Goal: Transaction & Acquisition: Obtain resource

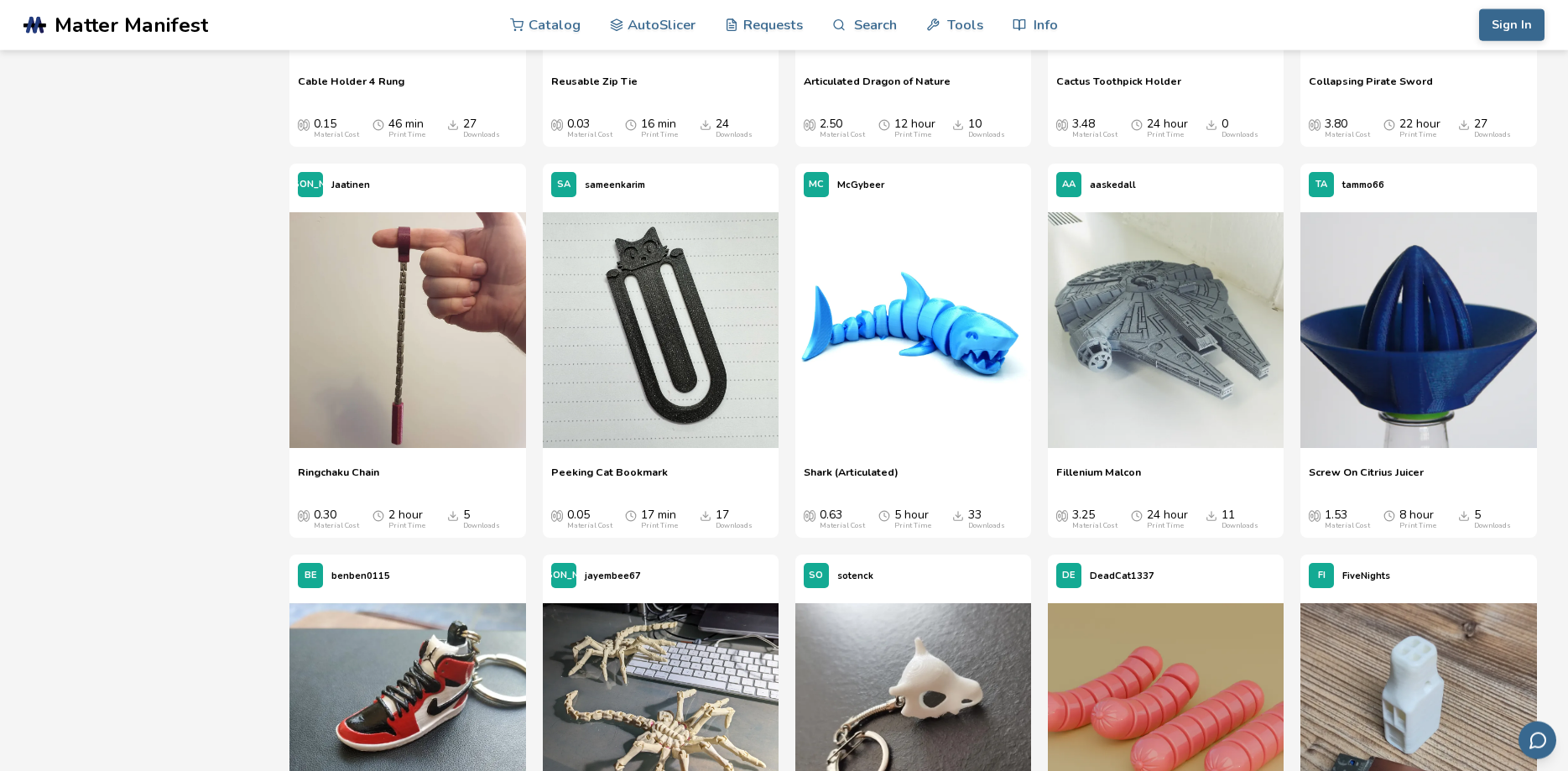
scroll to position [9927, 0]
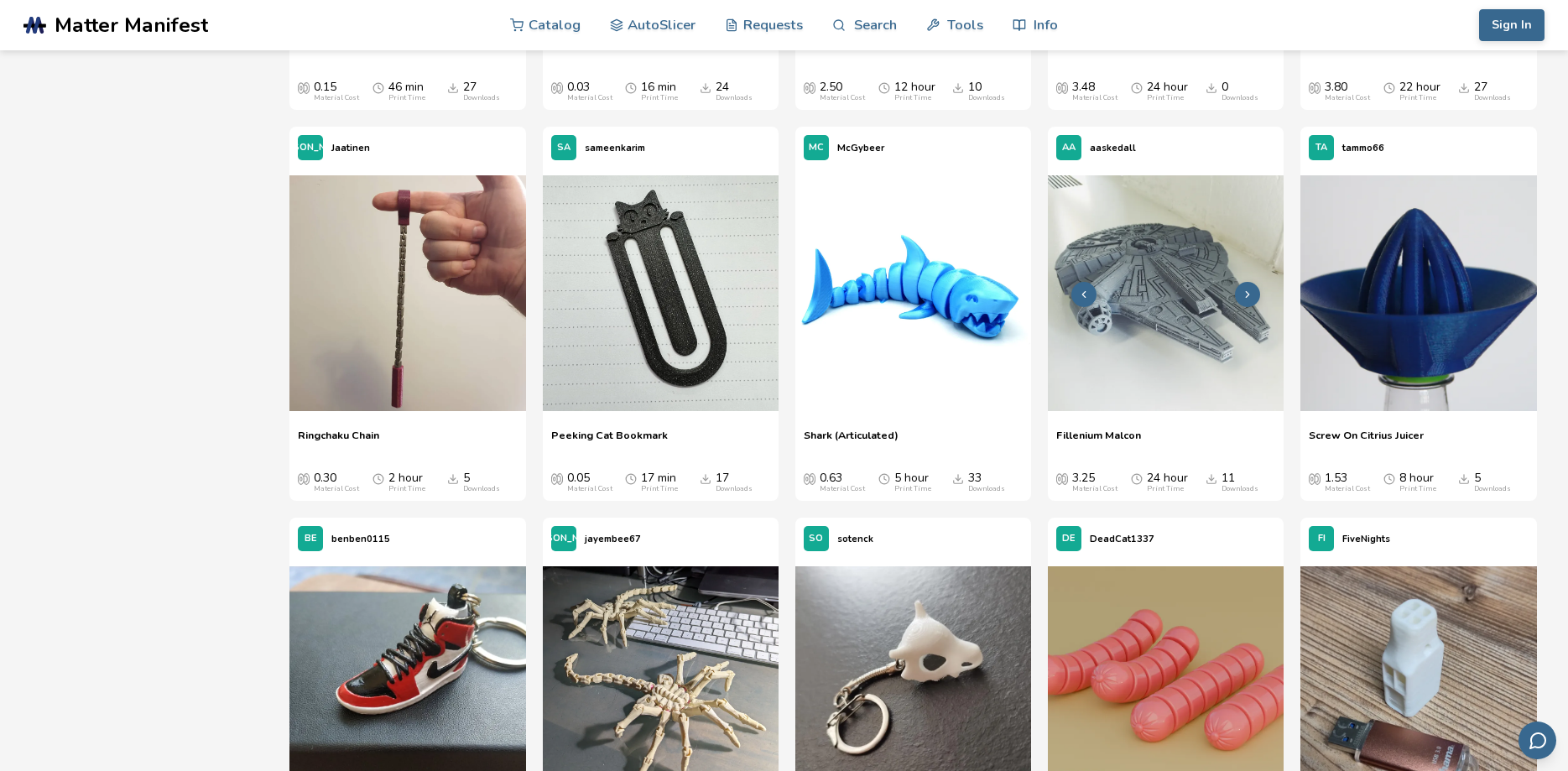
click at [1155, 311] on img at bounding box center [1165, 293] width 236 height 236
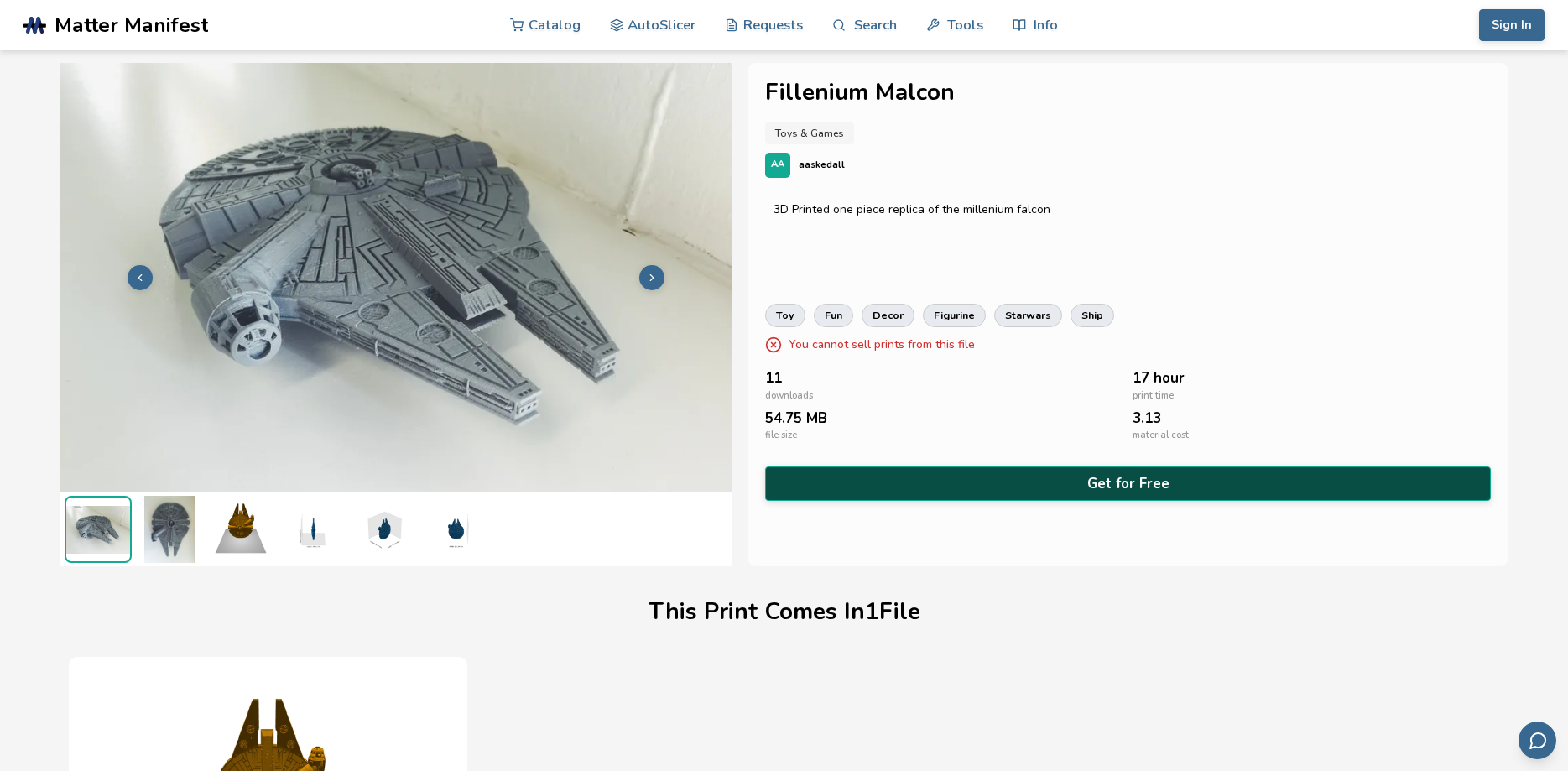
click at [1131, 482] on button "Get for Free" at bounding box center [1128, 484] width 726 height 35
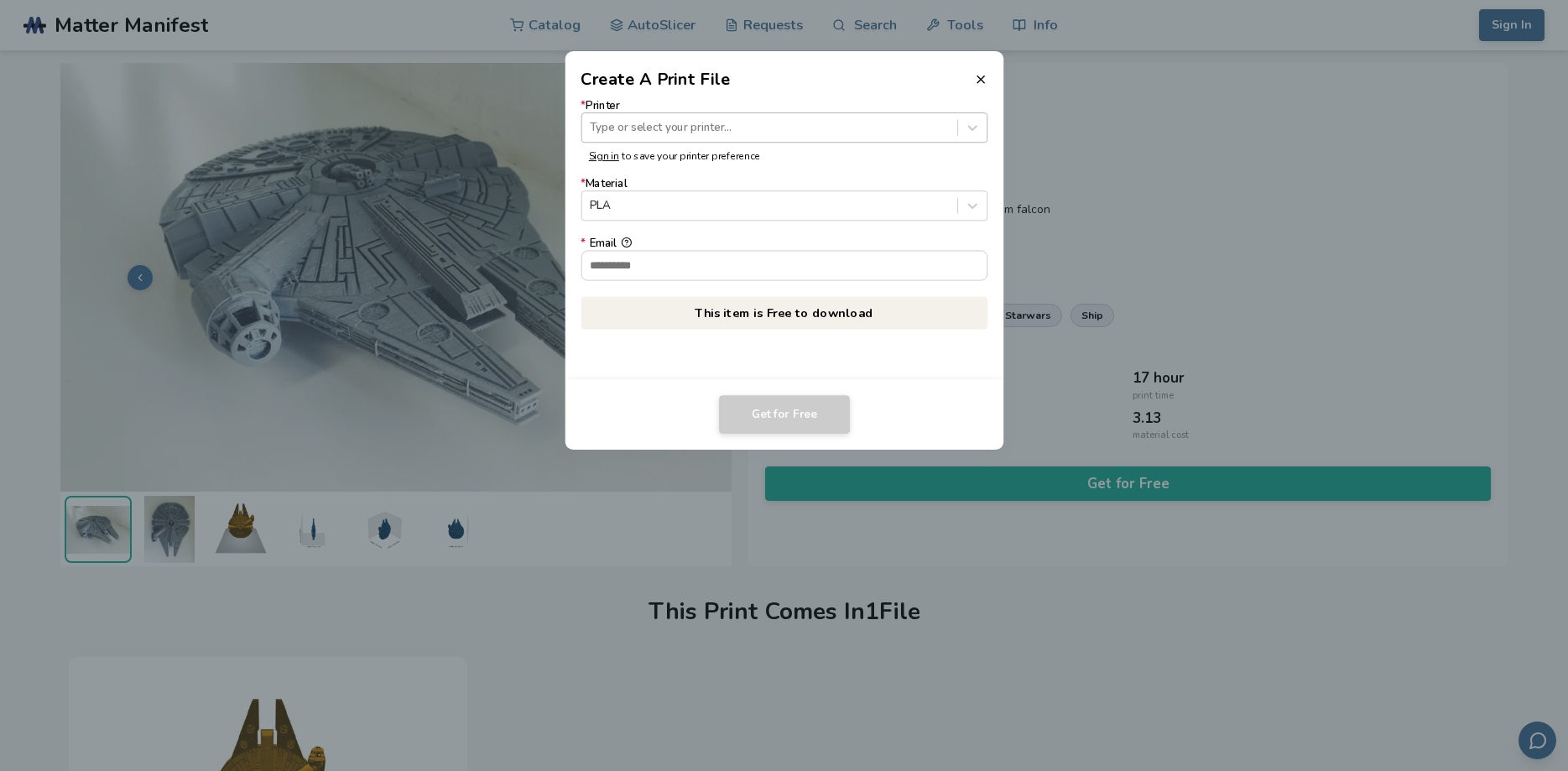
click at [678, 129] on div at bounding box center [768, 128] width 359 height 16
click at [978, 76] on line at bounding box center [981, 80] width 7 height 7
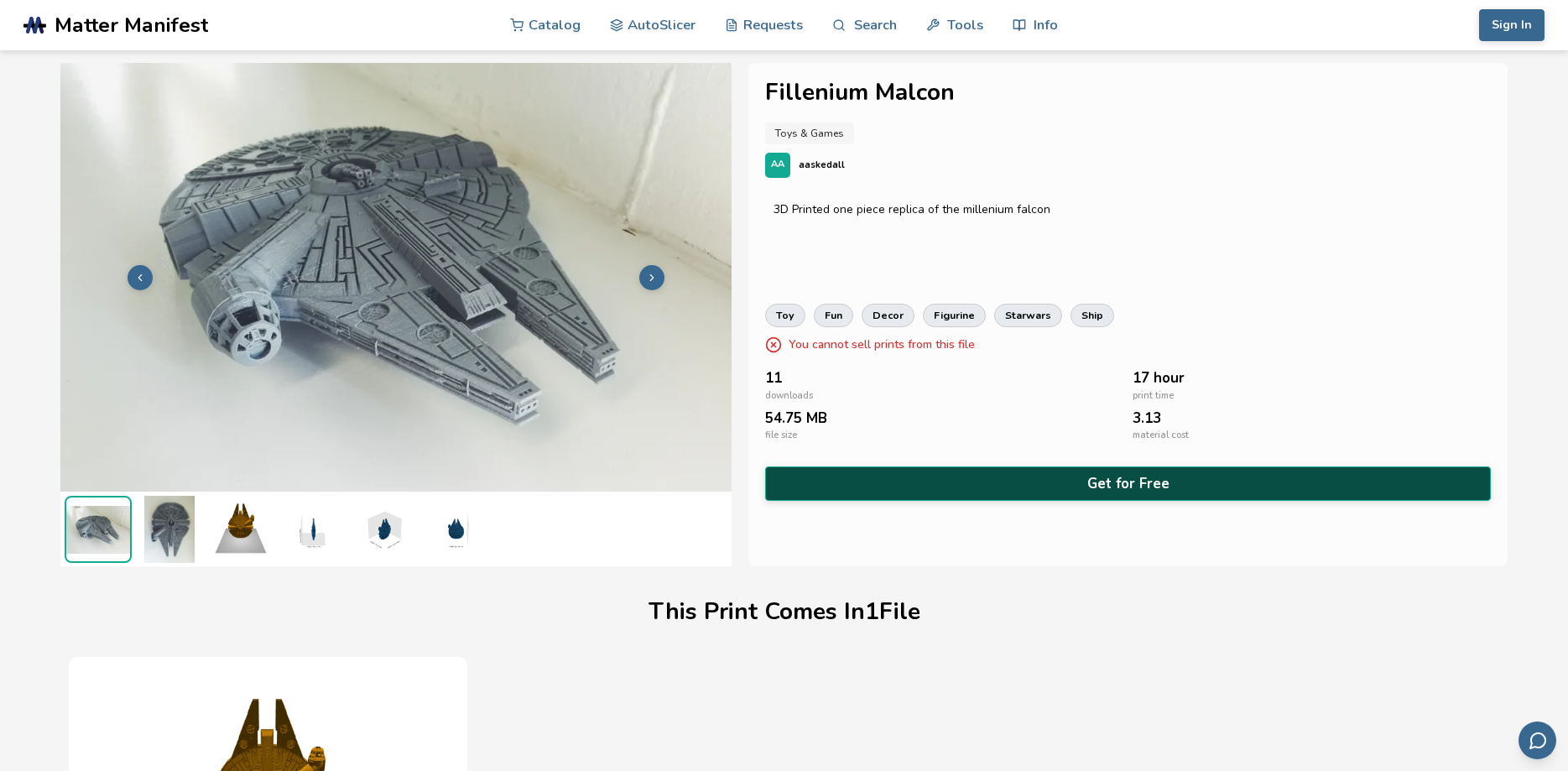
click at [1091, 484] on button "Get for Free" at bounding box center [1128, 484] width 726 height 35
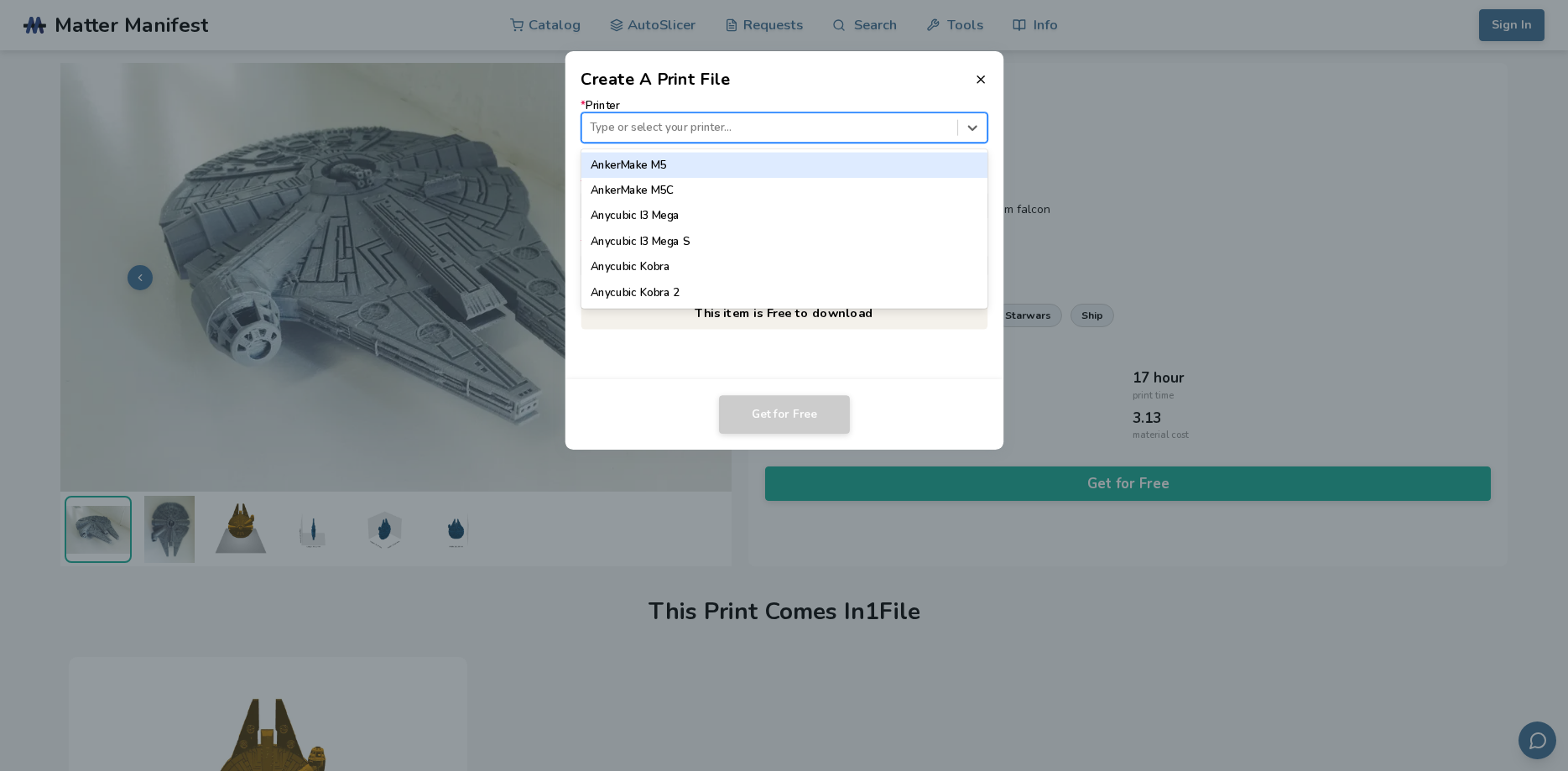
click at [725, 130] on div at bounding box center [768, 128] width 359 height 16
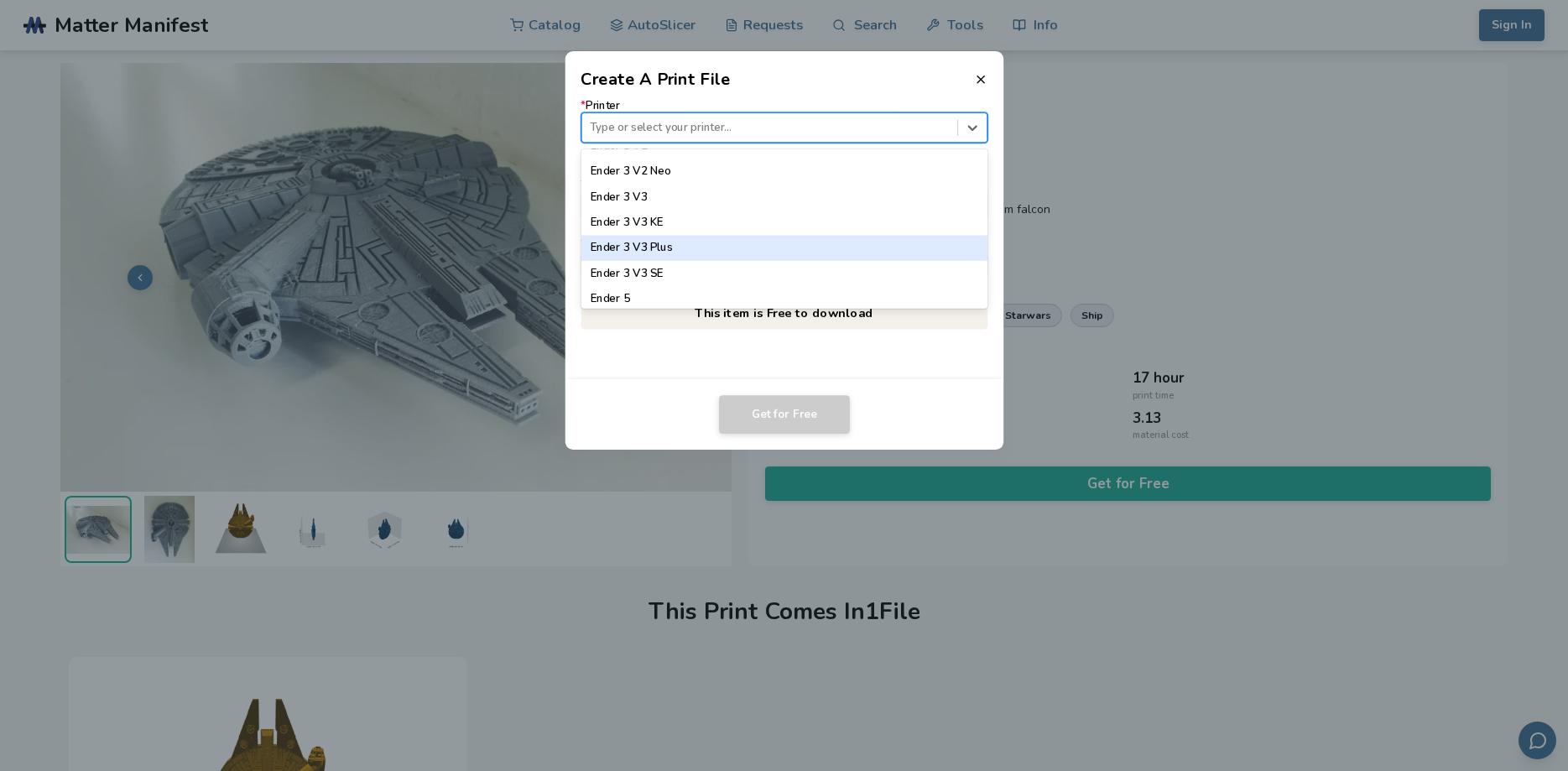
scroll to position [1182, 0]
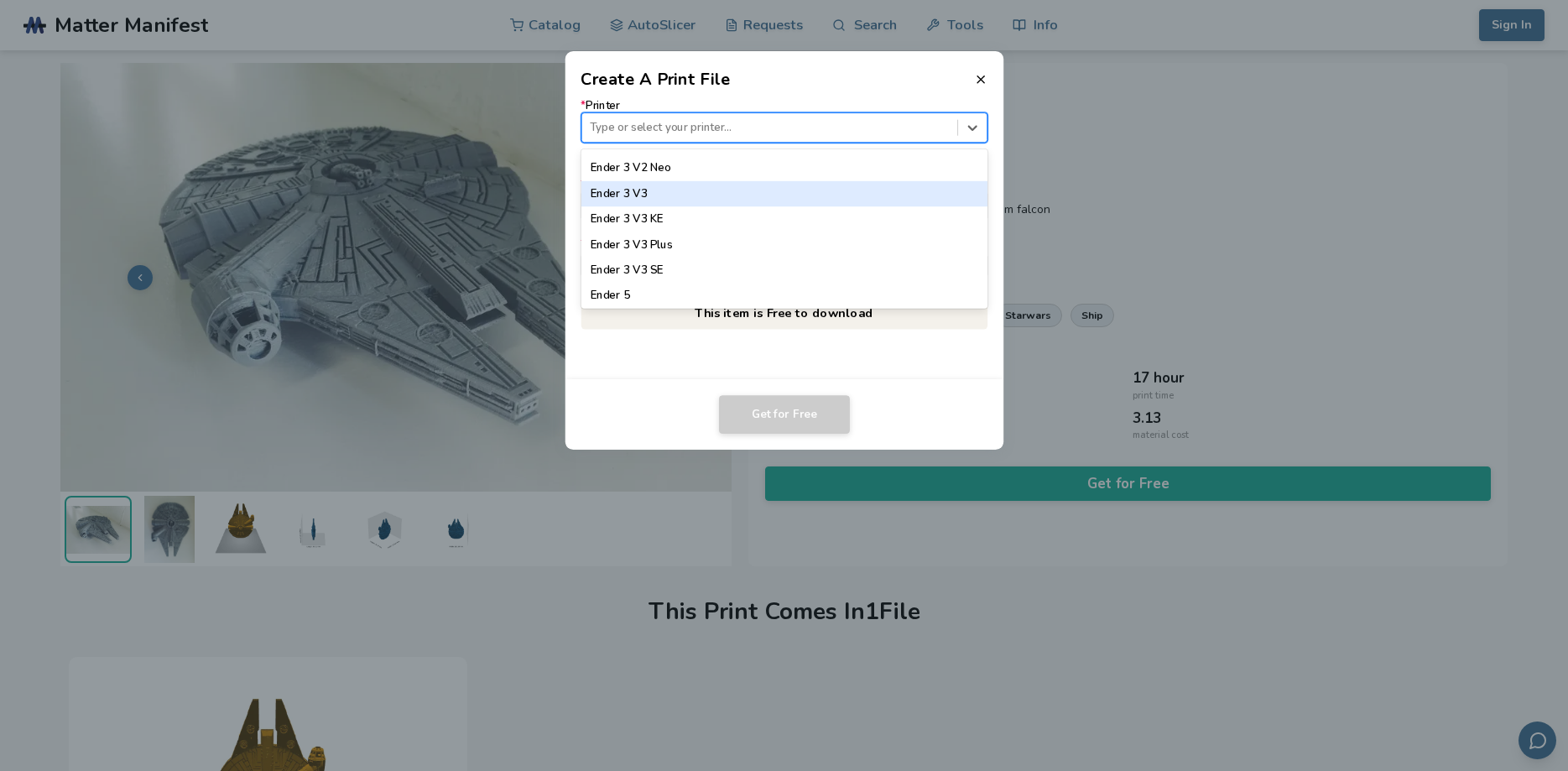
click at [649, 192] on div "Ender 3 V3" at bounding box center [784, 194] width 407 height 25
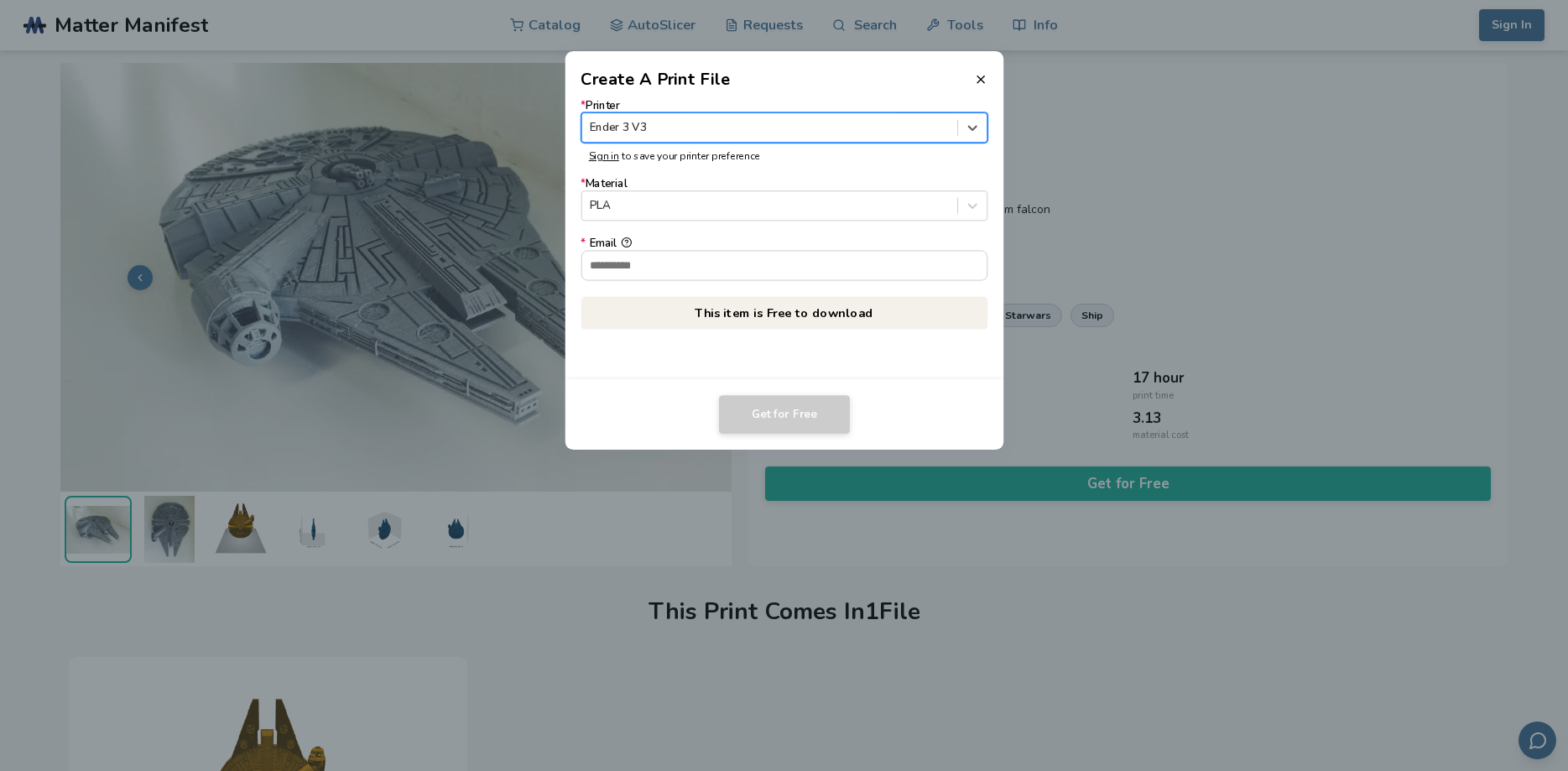
click at [689, 117] on div "Ender 3 V3" at bounding box center [769, 128] width 375 height 22
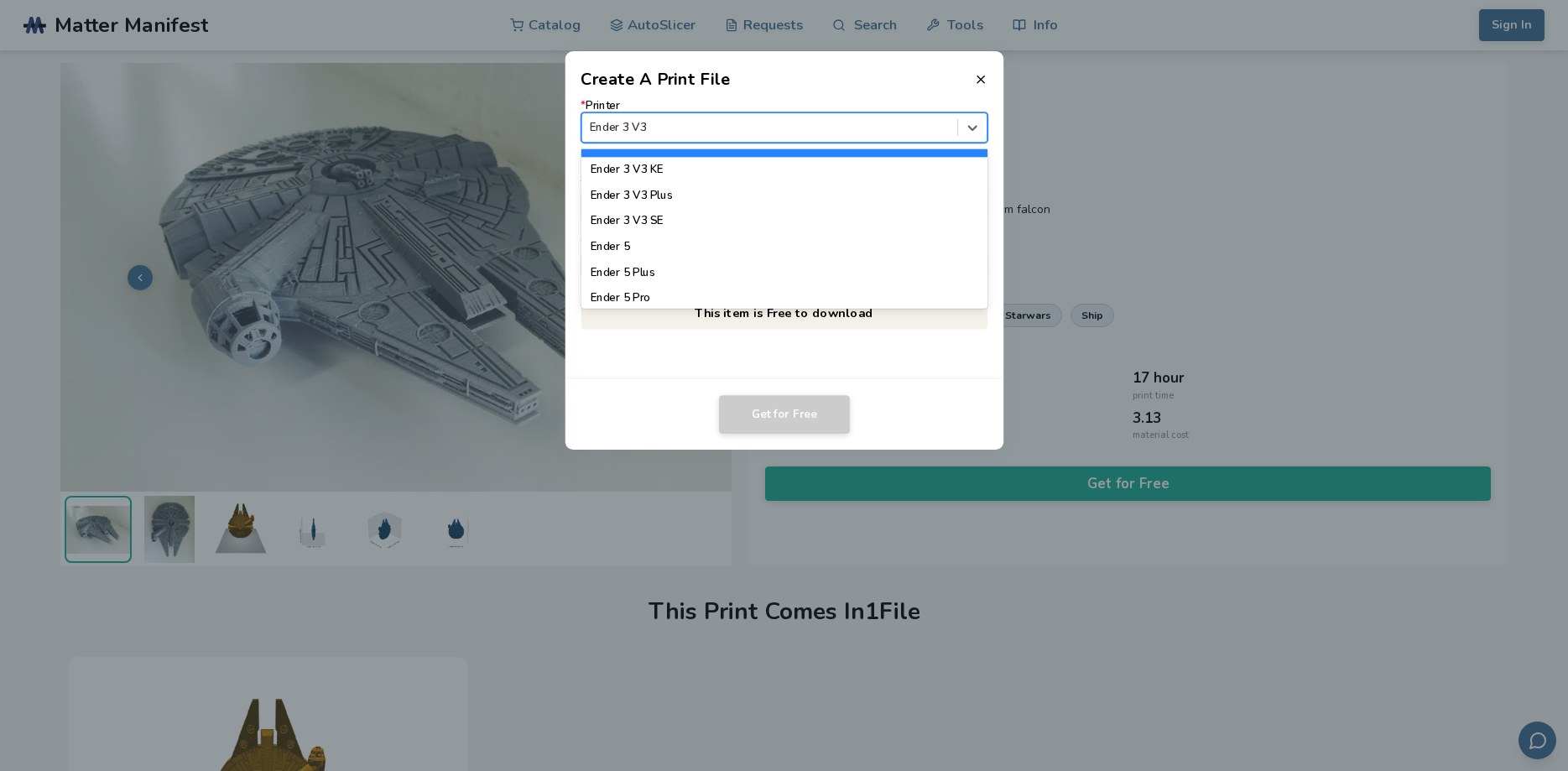
scroll to position [1244, 0]
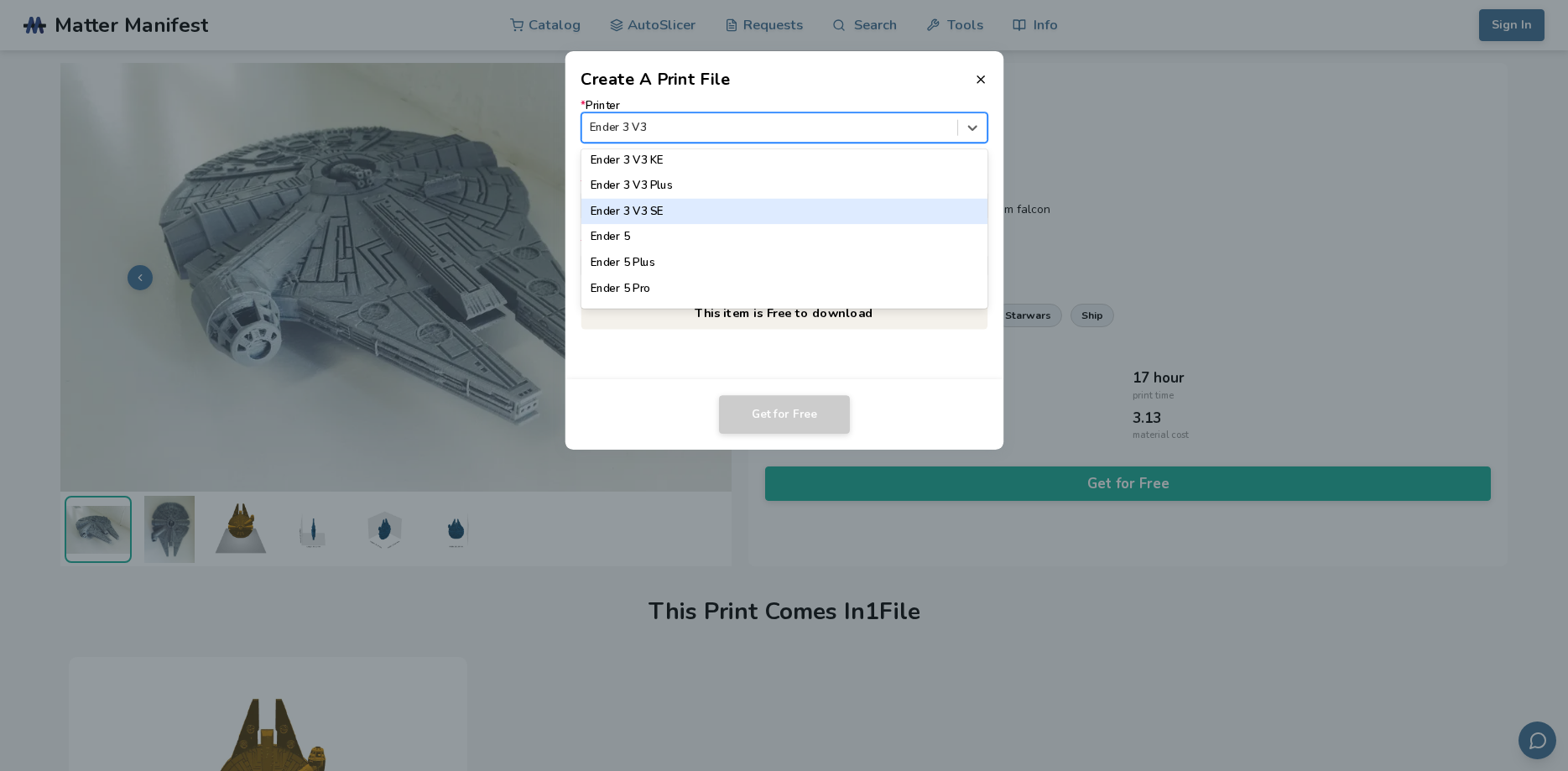
click at [758, 208] on div "Ender 3 V3 SE" at bounding box center [784, 211] width 407 height 25
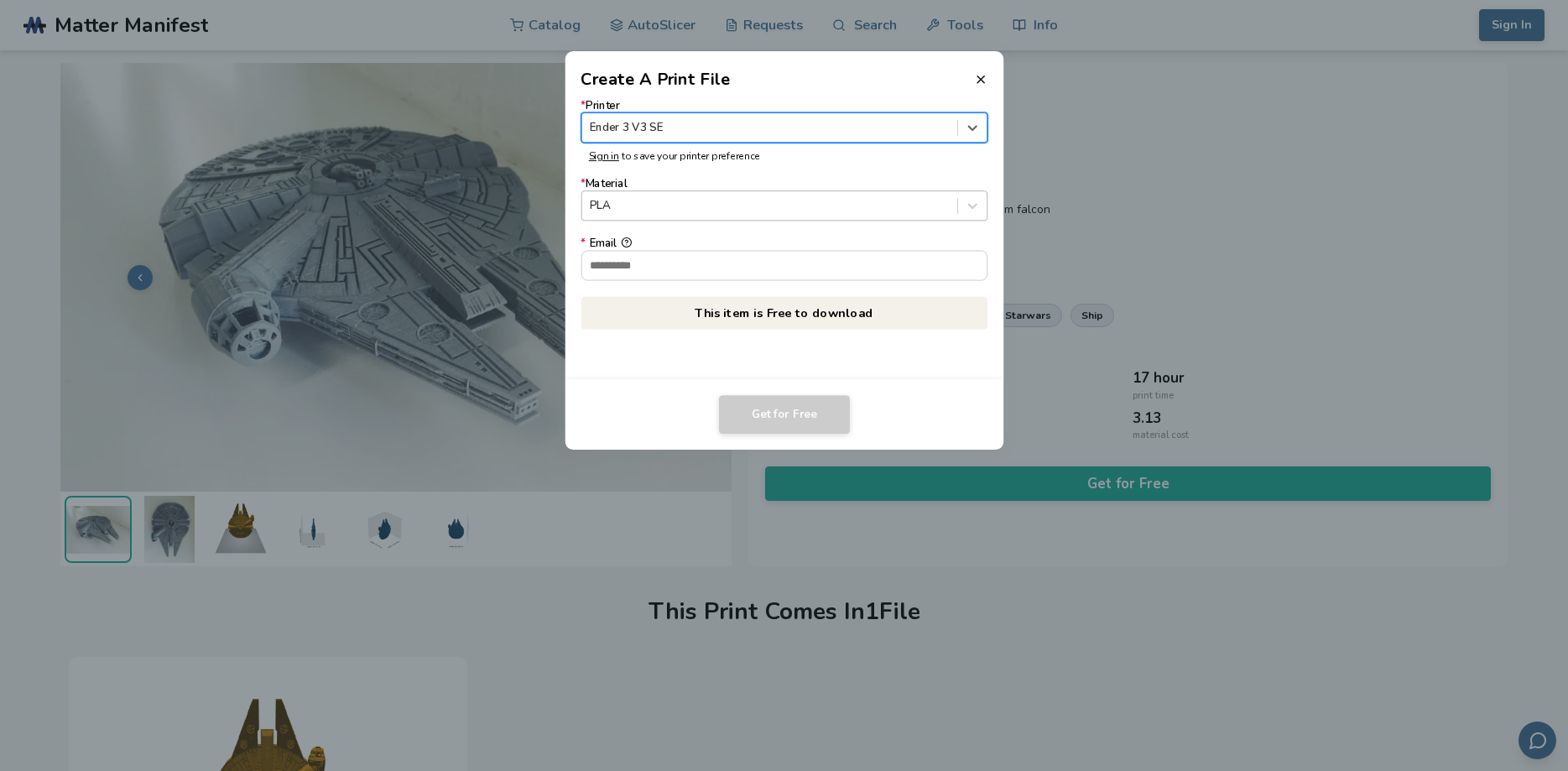
click at [743, 204] on div at bounding box center [768, 206] width 359 height 16
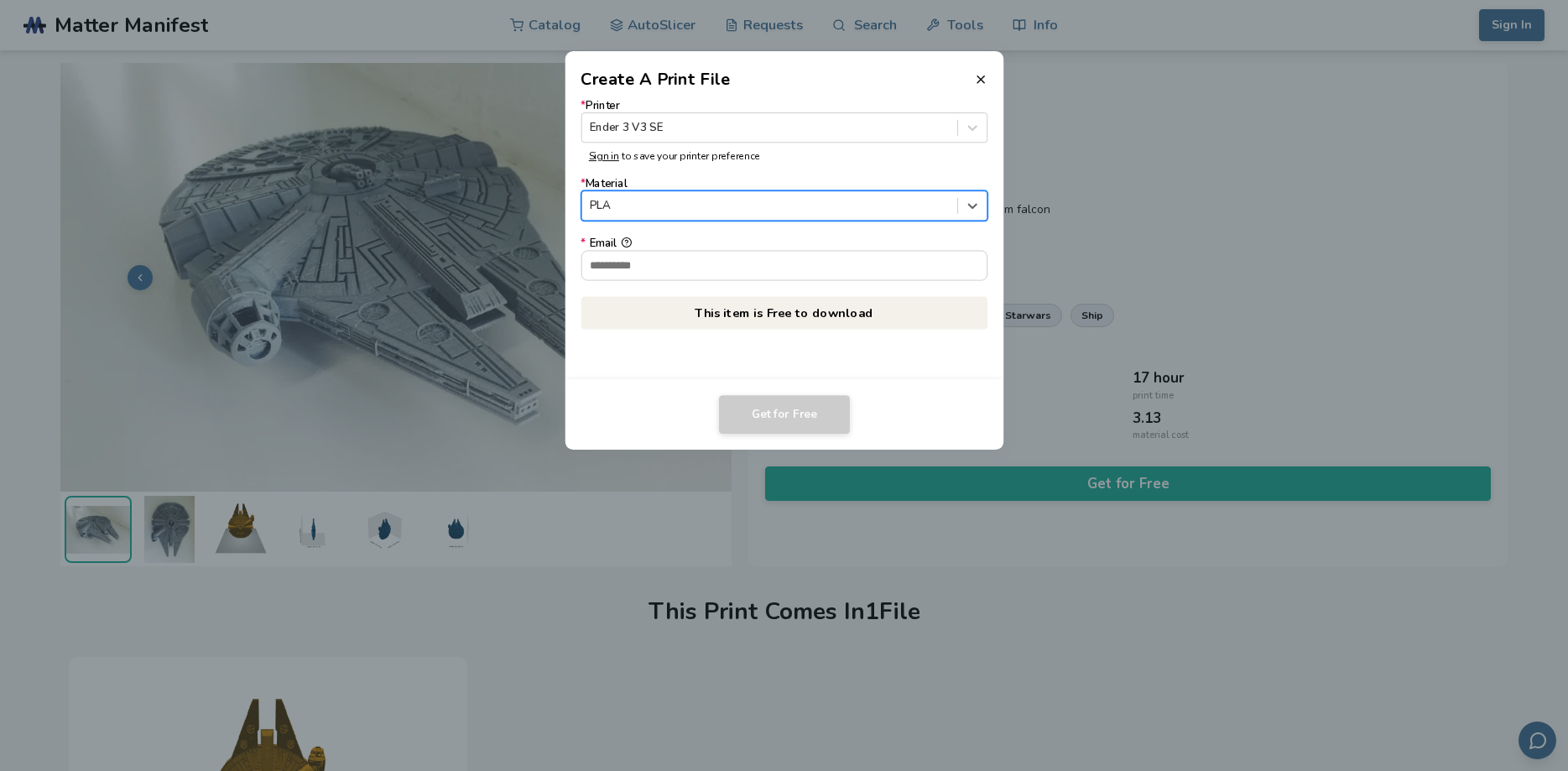
click at [743, 204] on div at bounding box center [768, 206] width 359 height 16
click at [702, 271] on input "* Email" at bounding box center [784, 264] width 405 height 29
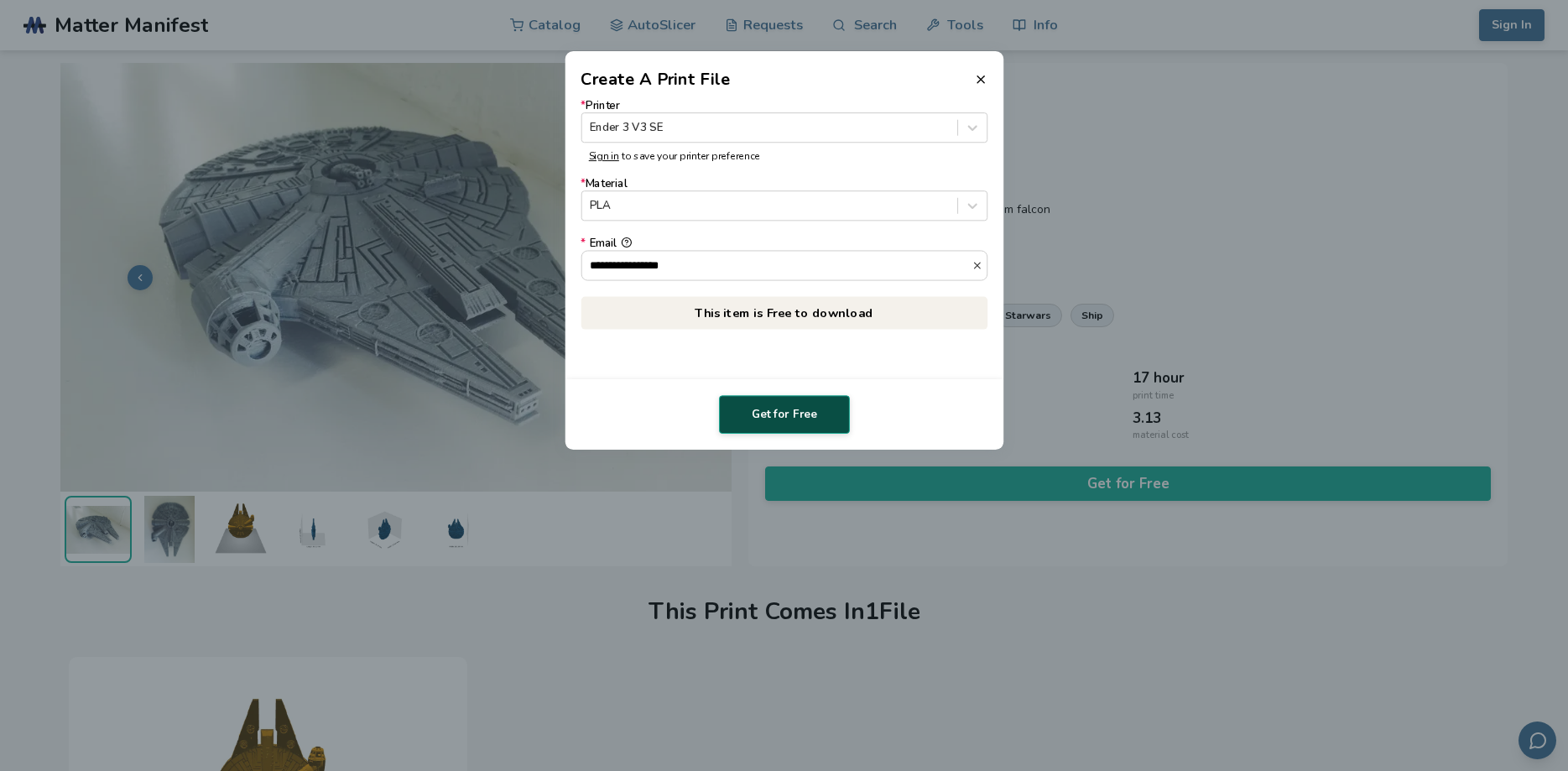
type input "**********"
click at [774, 415] on button "Get for Free" at bounding box center [784, 414] width 131 height 39
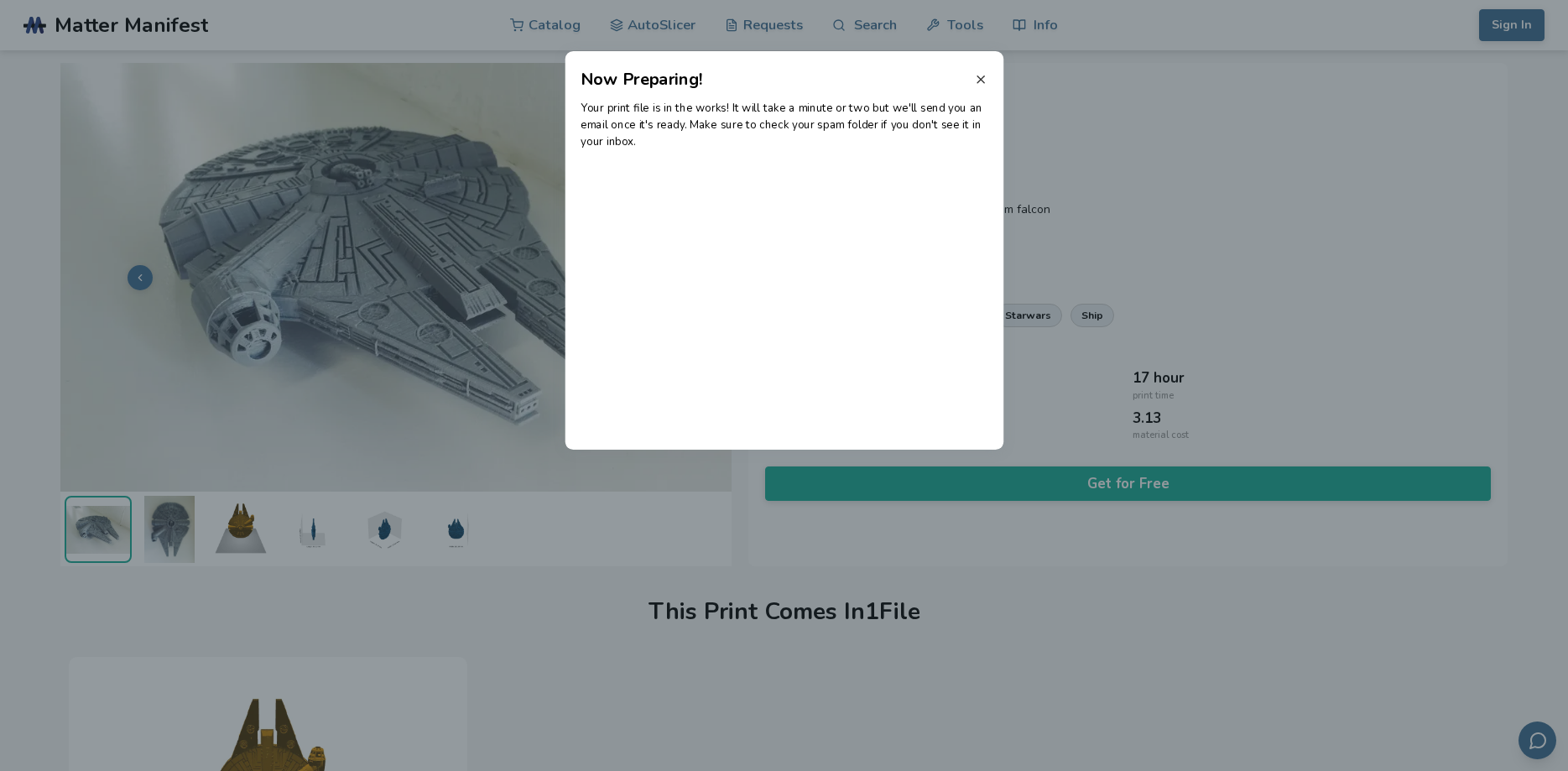
click at [985, 82] on icon at bounding box center [981, 80] width 14 height 14
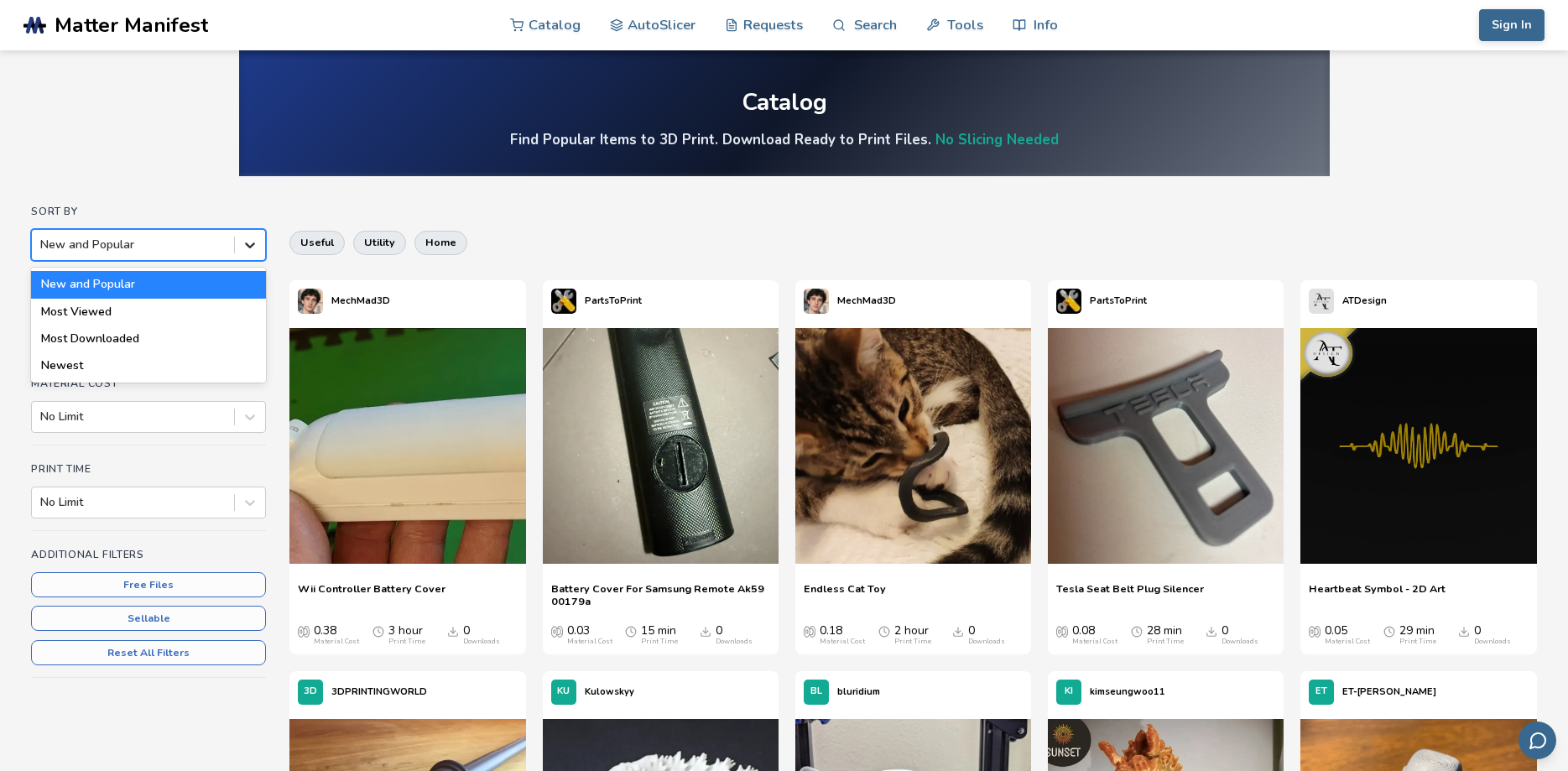
click at [247, 243] on icon at bounding box center [250, 245] width 16 height 16
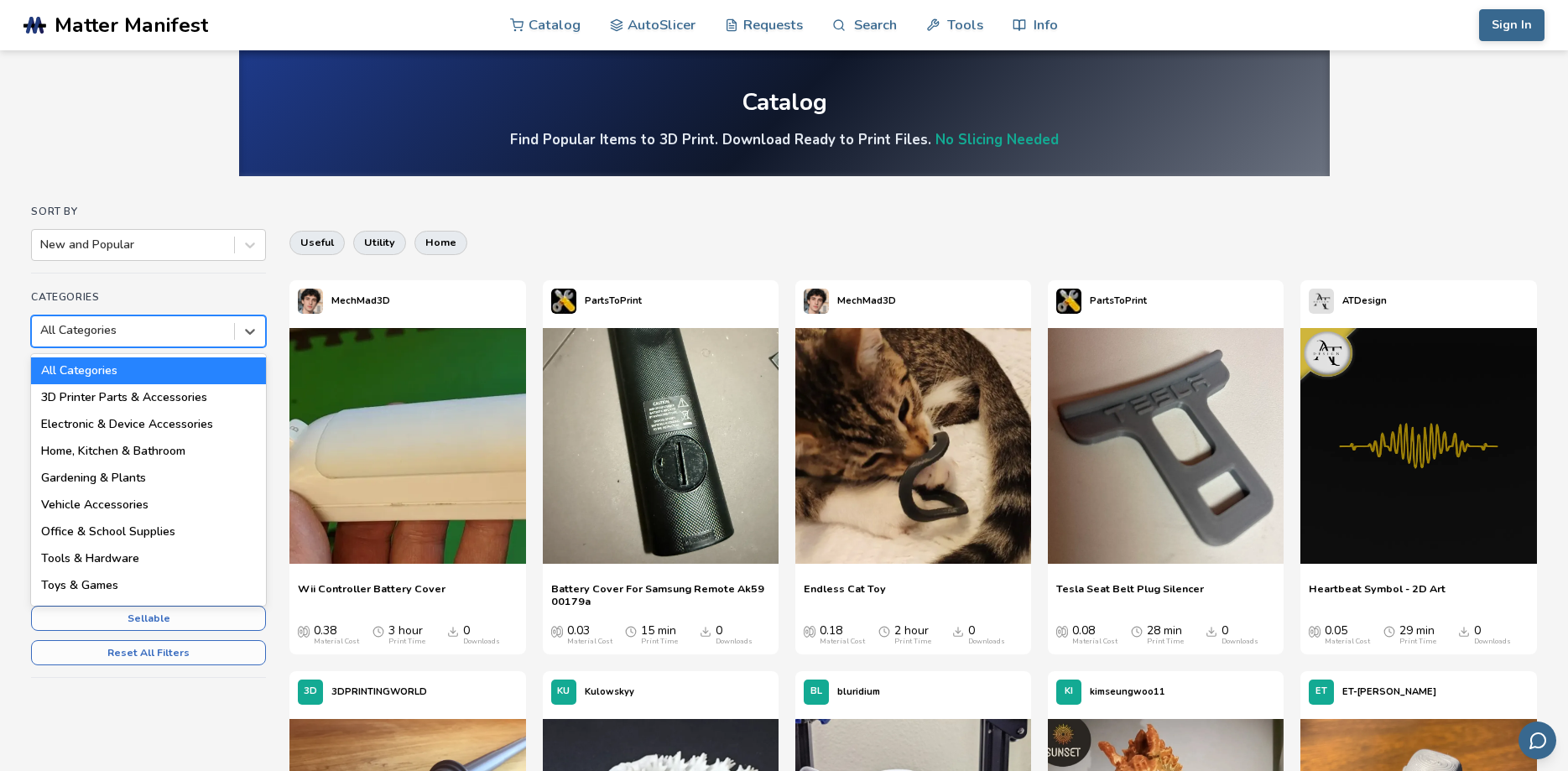
click at [171, 332] on div at bounding box center [133, 330] width 186 height 16
click at [149, 399] on div "3D Printer Parts & Accessories" at bounding box center [149, 398] width 235 height 27
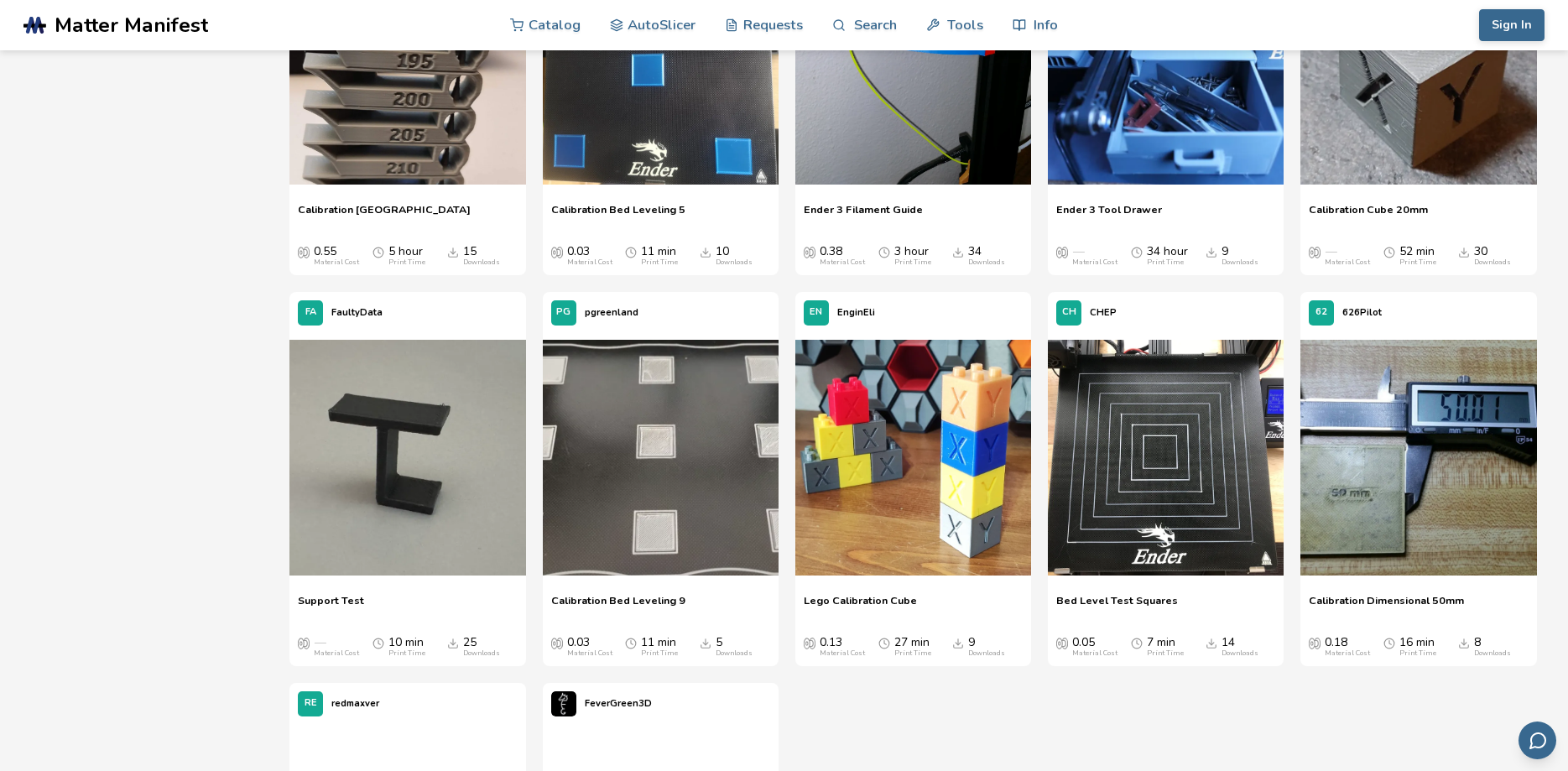
scroll to position [1112, 0]
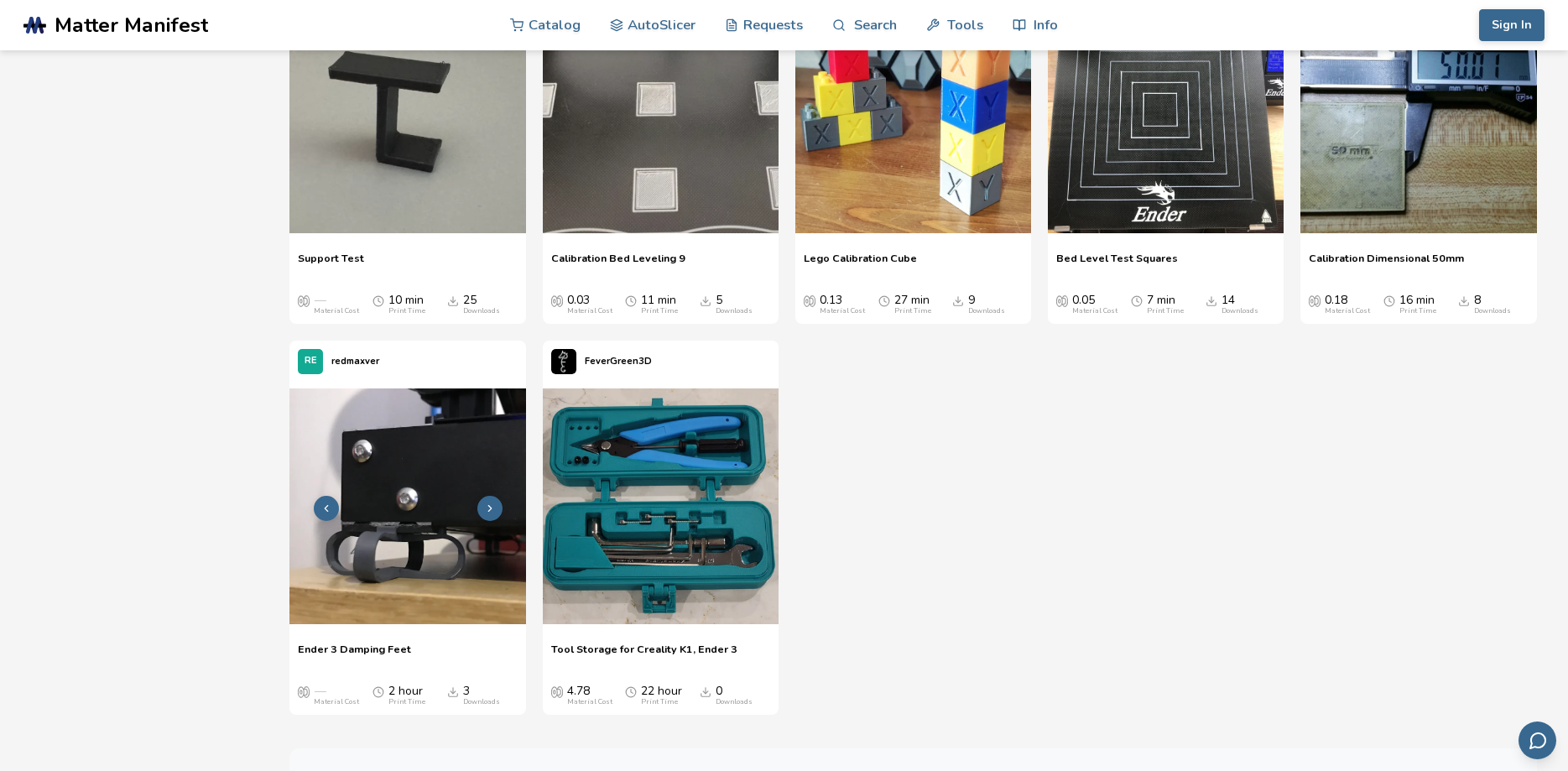
click at [417, 567] on img at bounding box center [407, 506] width 236 height 236
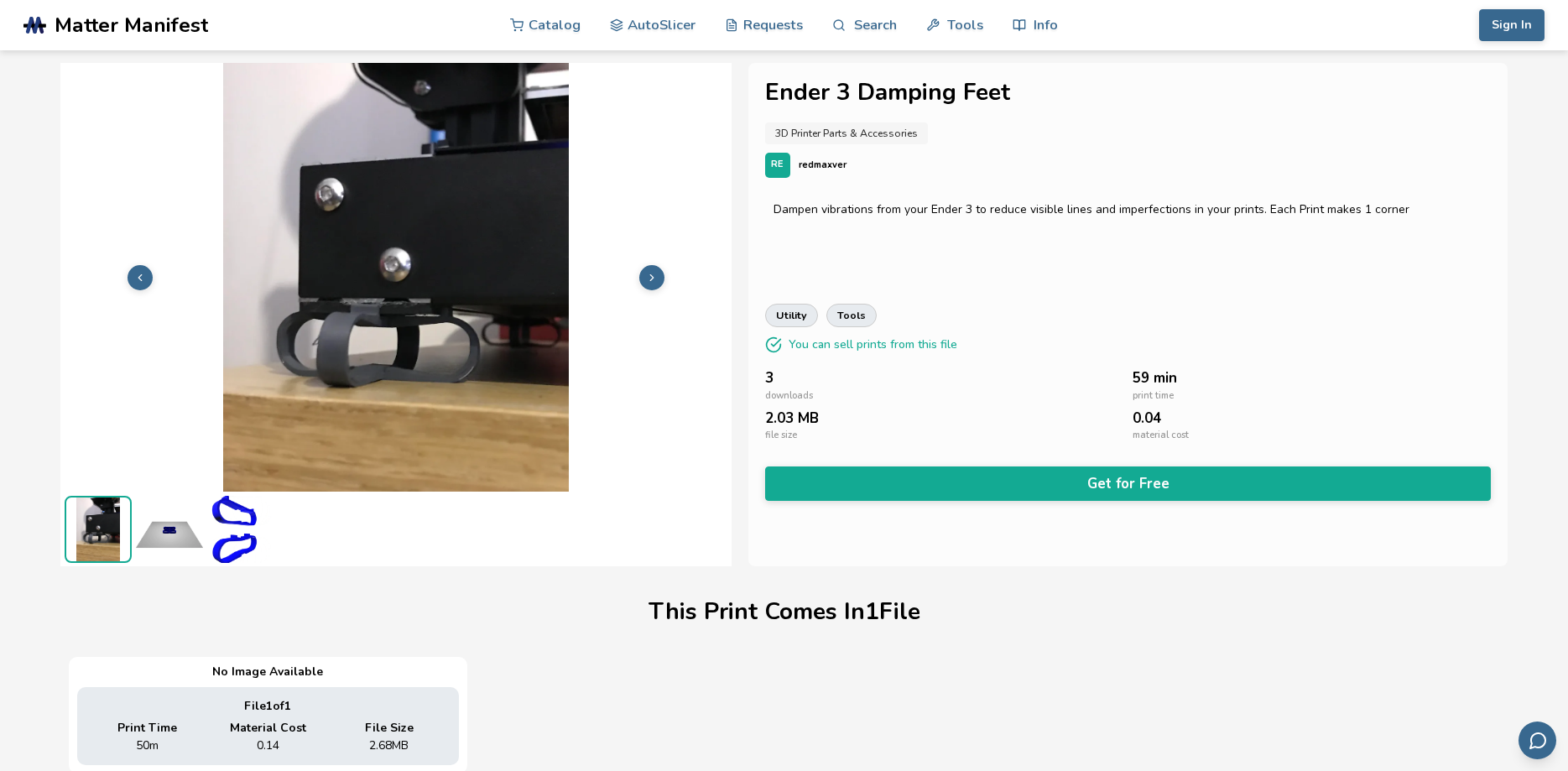
click at [654, 276] on icon at bounding box center [652, 278] width 12 height 12
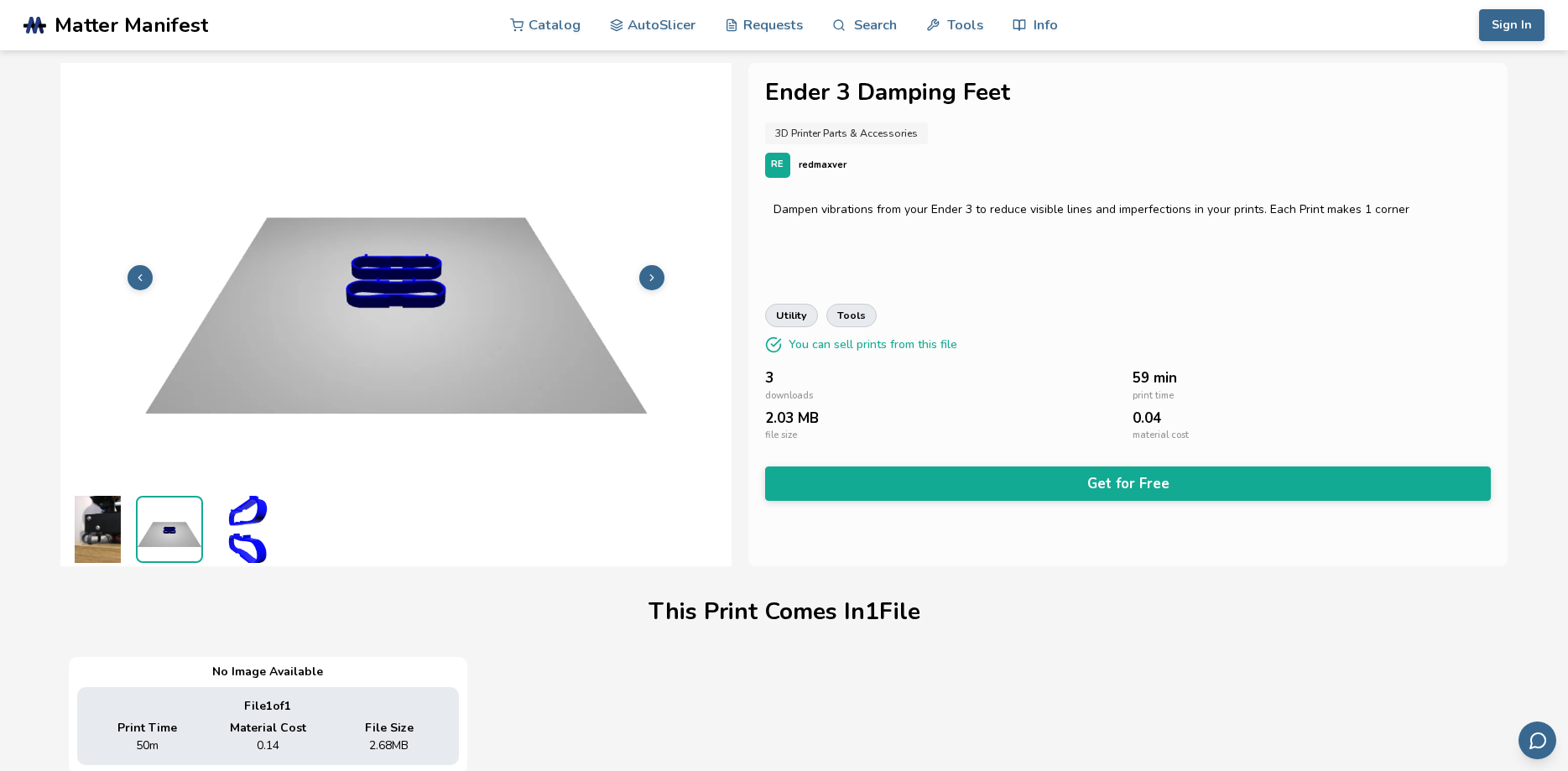
click at [654, 276] on icon at bounding box center [652, 278] width 12 height 12
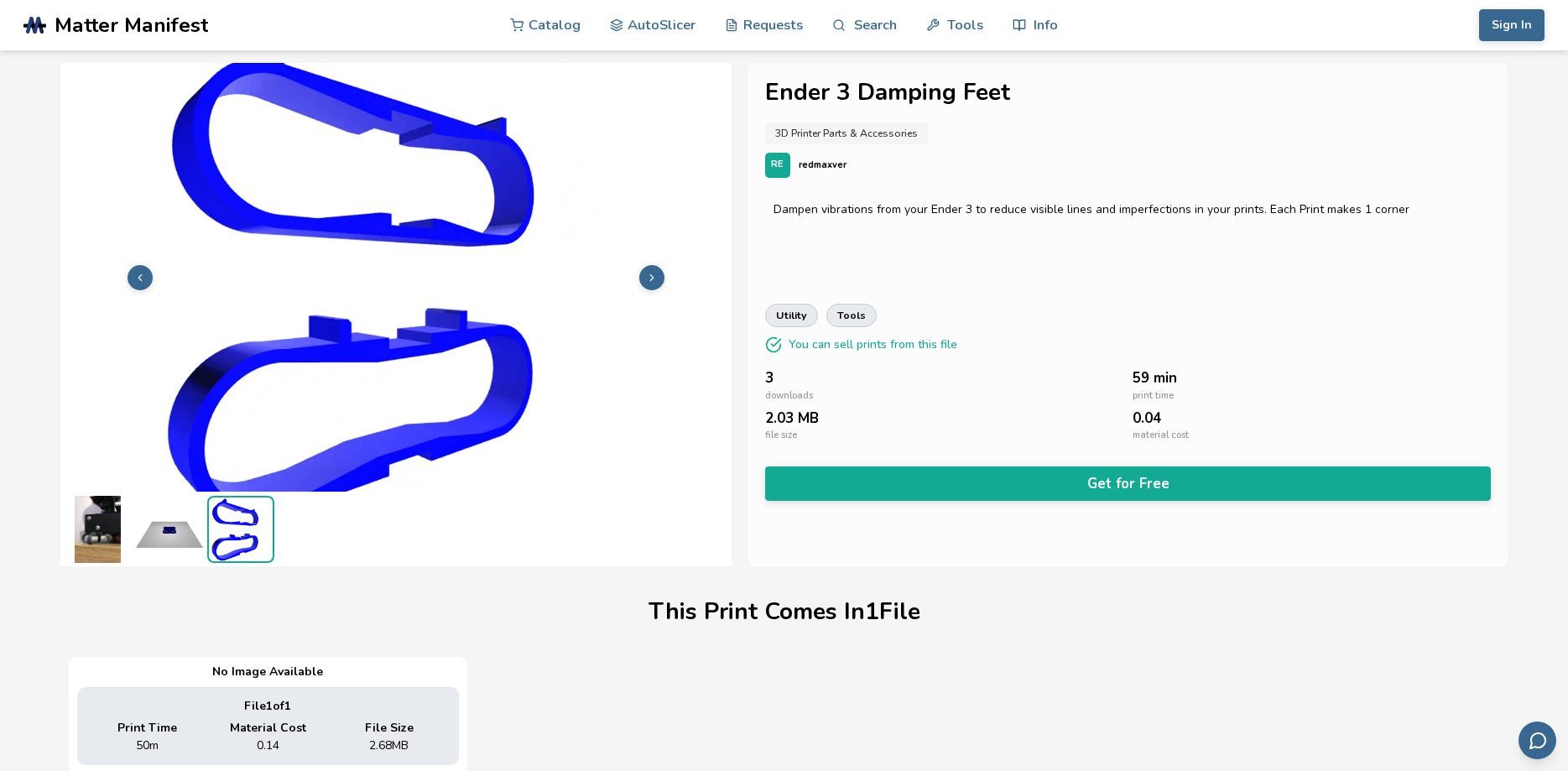
click at [141, 278] on icon at bounding box center [140, 278] width 12 height 12
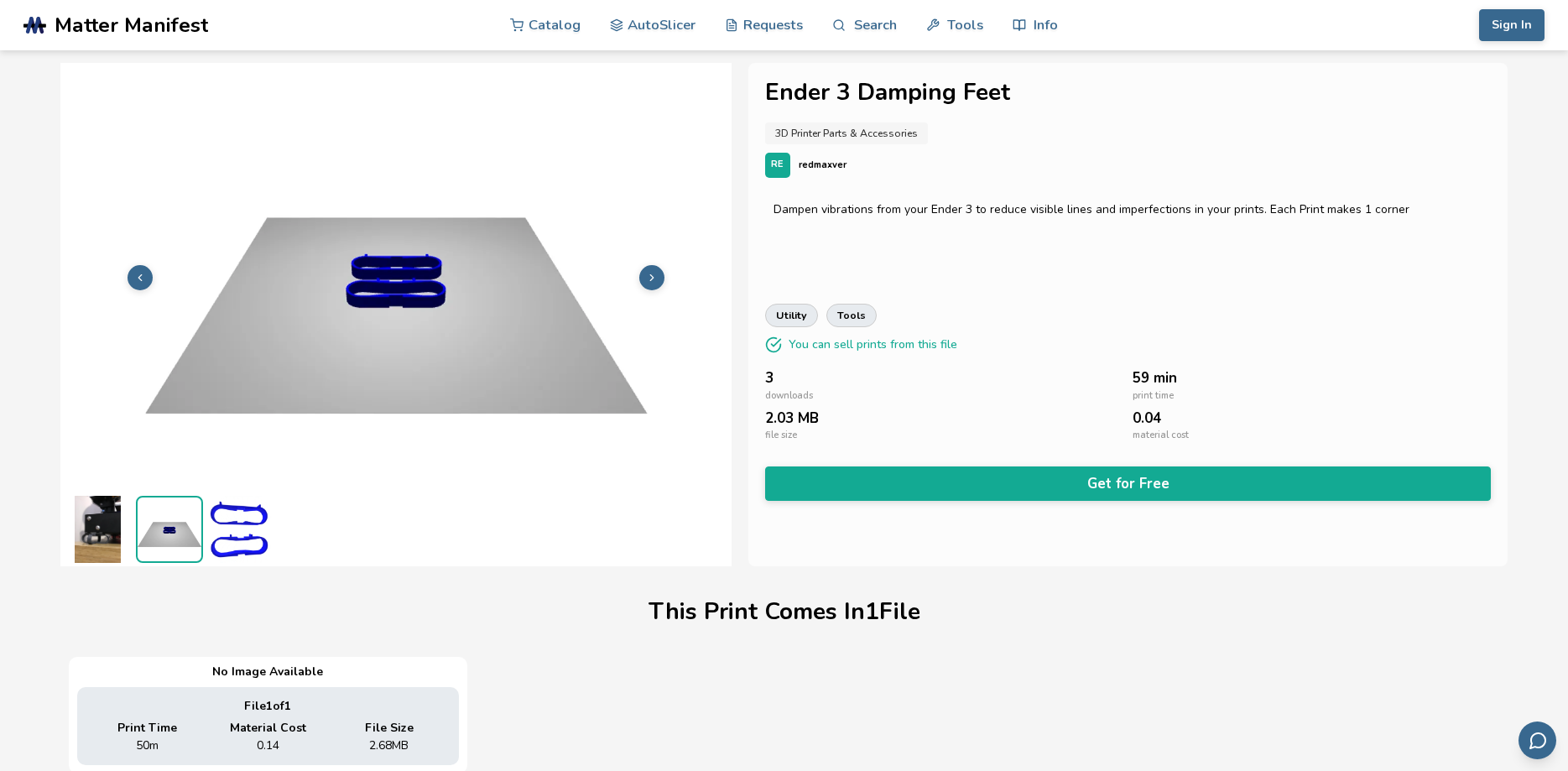
click at [141, 278] on icon at bounding box center [140, 278] width 12 height 12
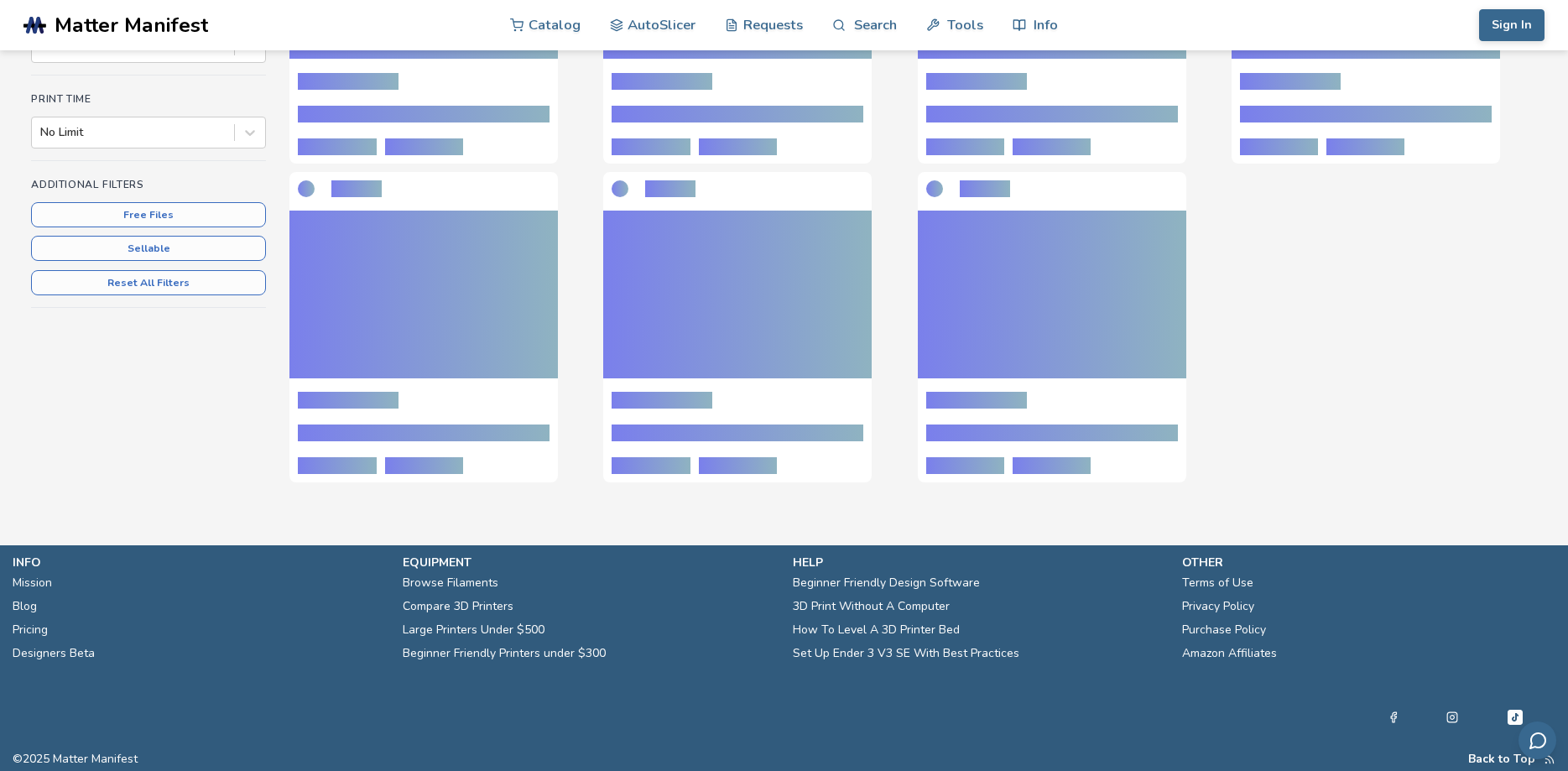
scroll to position [252, 0]
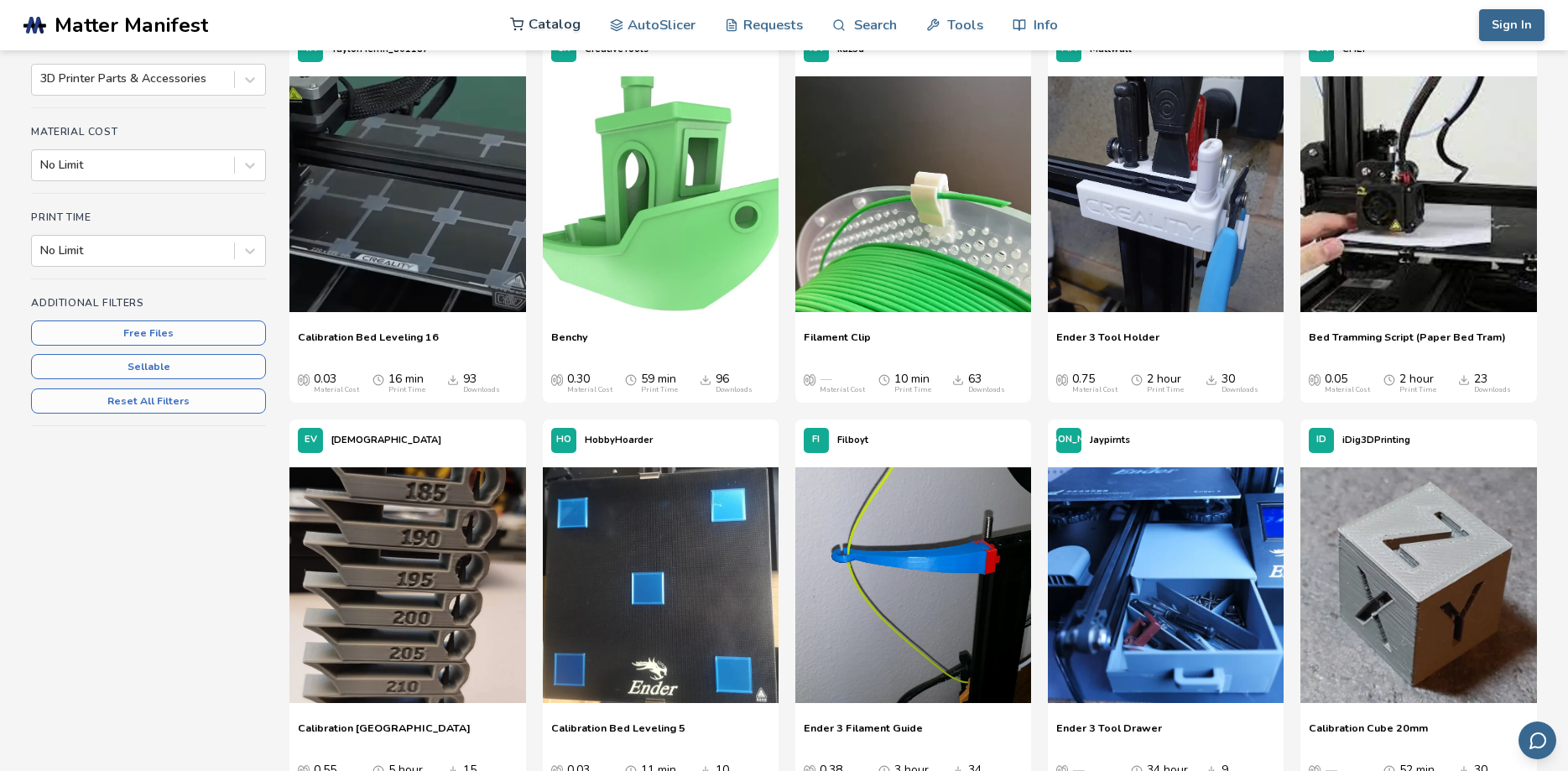
click at [538, 23] on link "Catalog" at bounding box center [545, 24] width 71 height 50
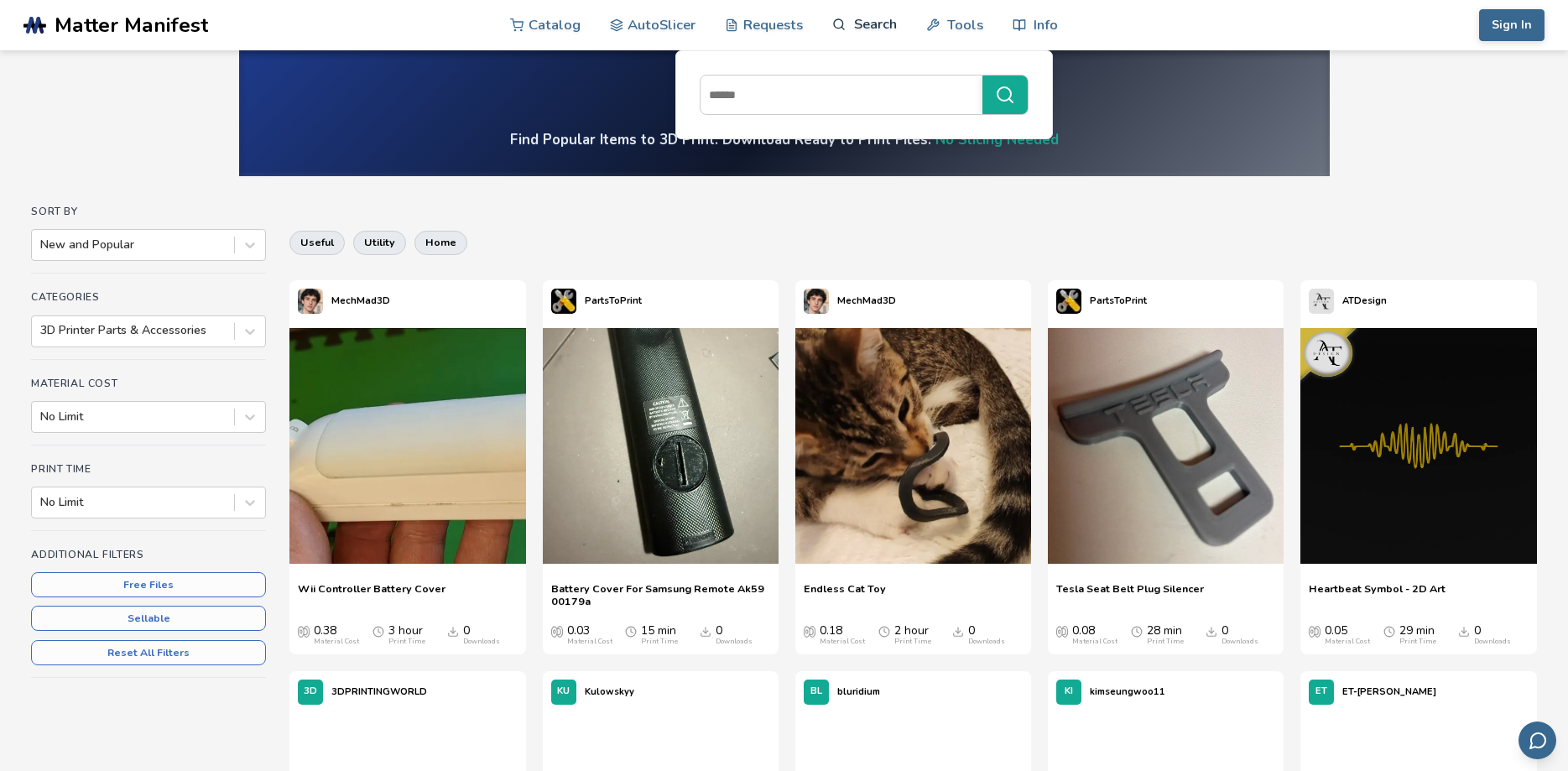
click at [869, 22] on link "Search" at bounding box center [864, 24] width 64 height 50
click at [845, 95] on input at bounding box center [838, 94] width 273 height 30
type input "*******"
click at [983, 75] on button "*******" at bounding box center [1005, 94] width 45 height 39
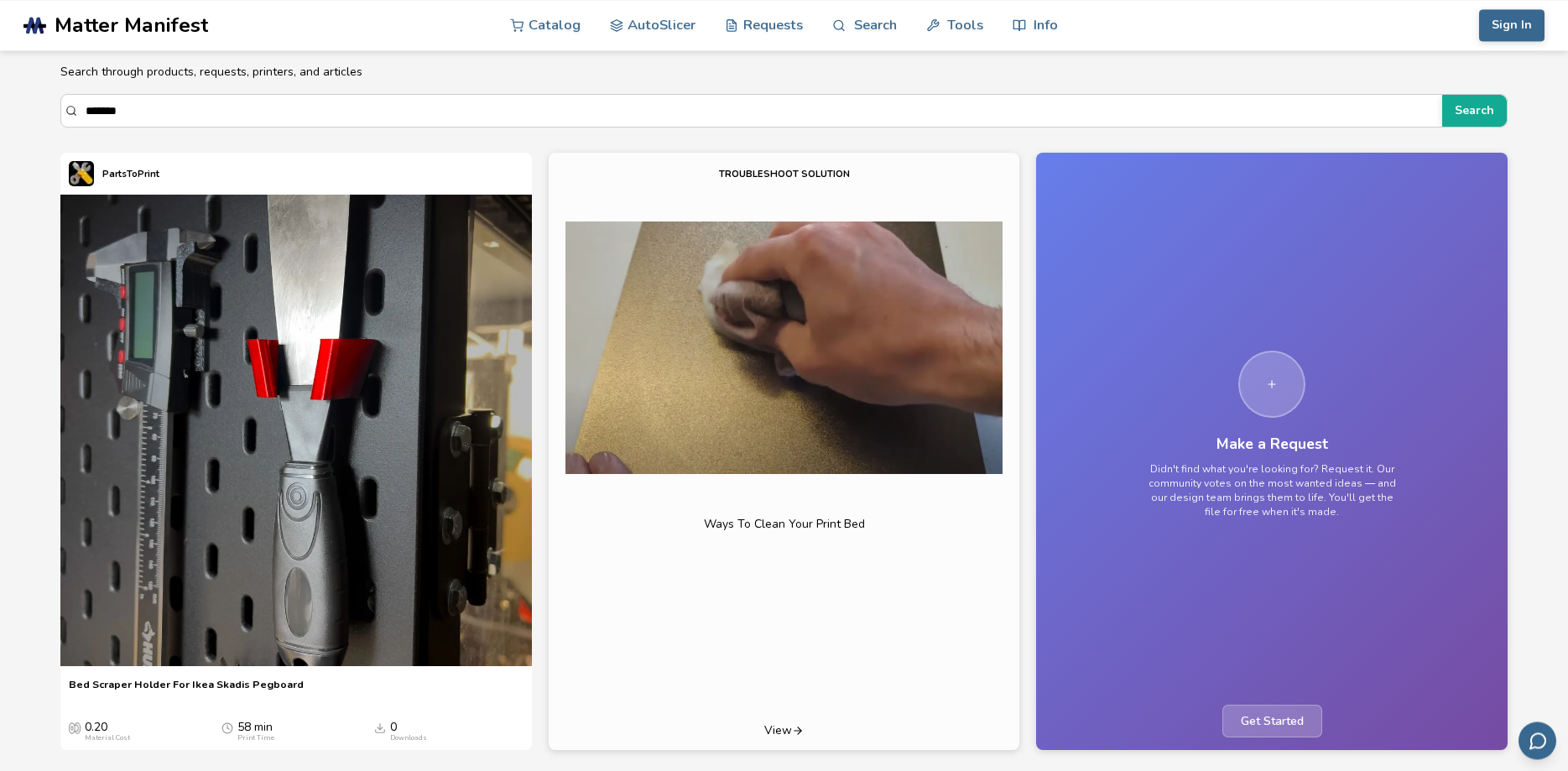
scroll to position [86, 0]
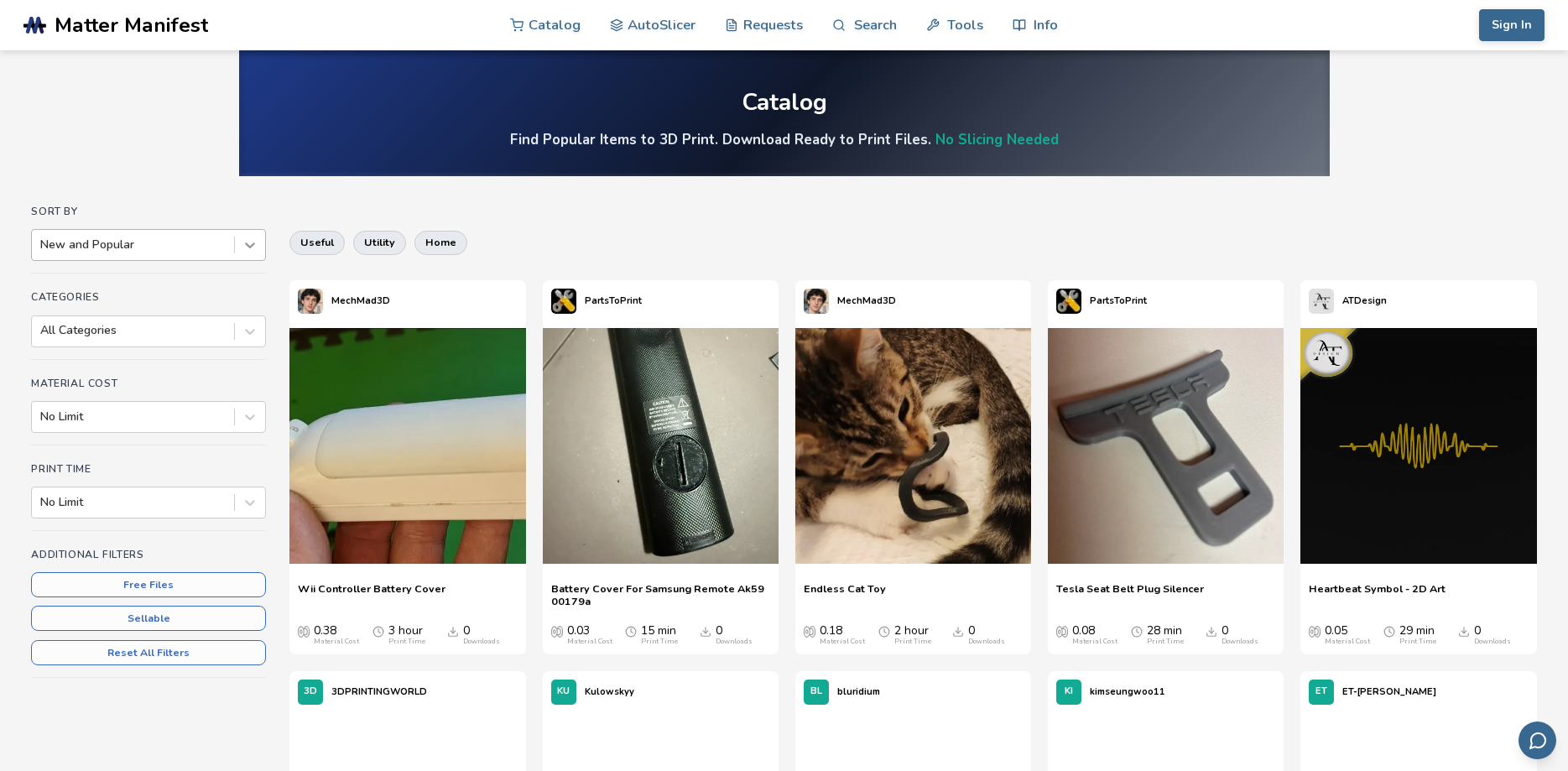
click at [248, 243] on icon at bounding box center [250, 245] width 16 height 16
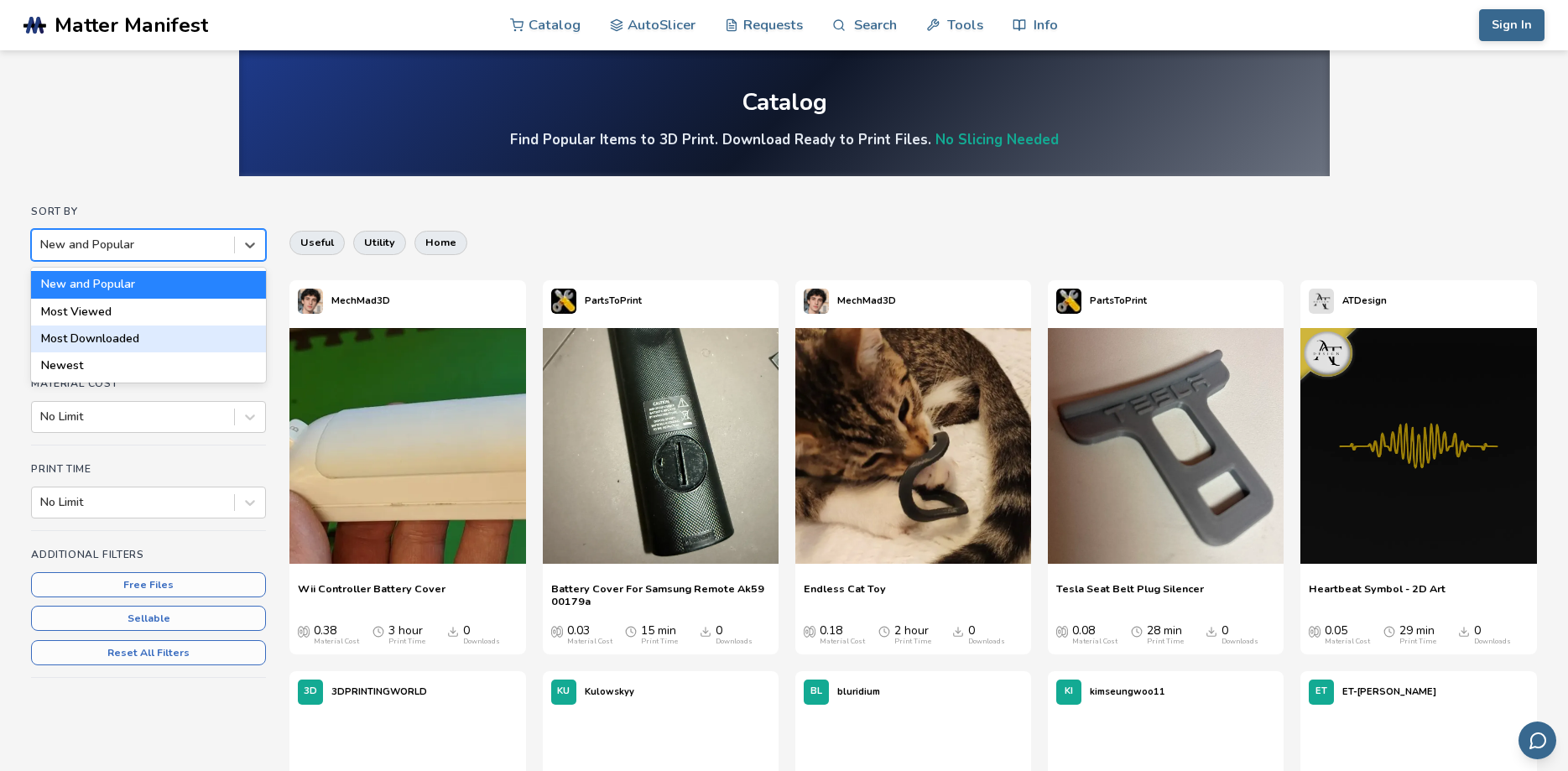
click at [126, 341] on div "Most Downloaded" at bounding box center [149, 339] width 235 height 27
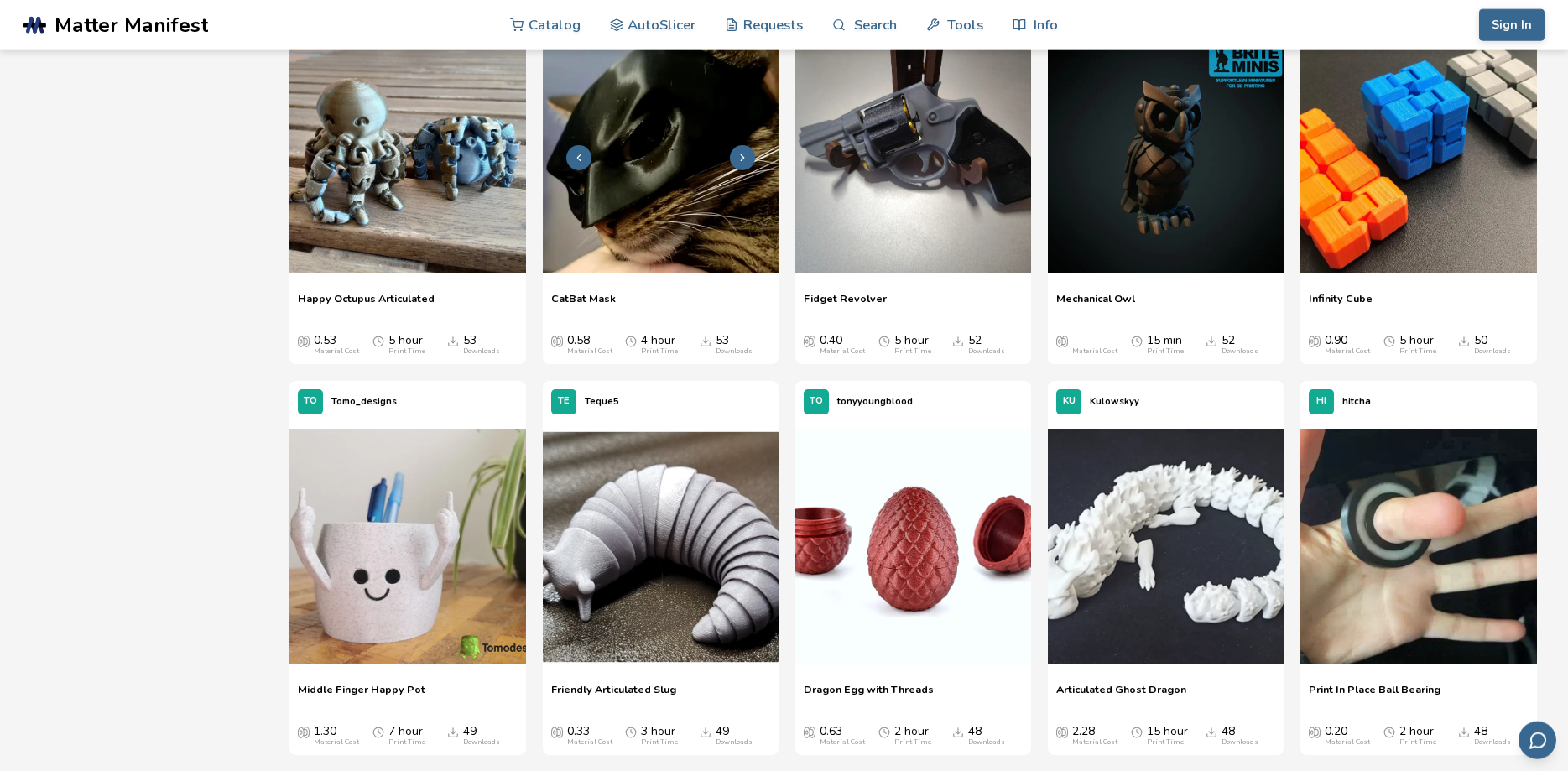
scroll to position [1968, 0]
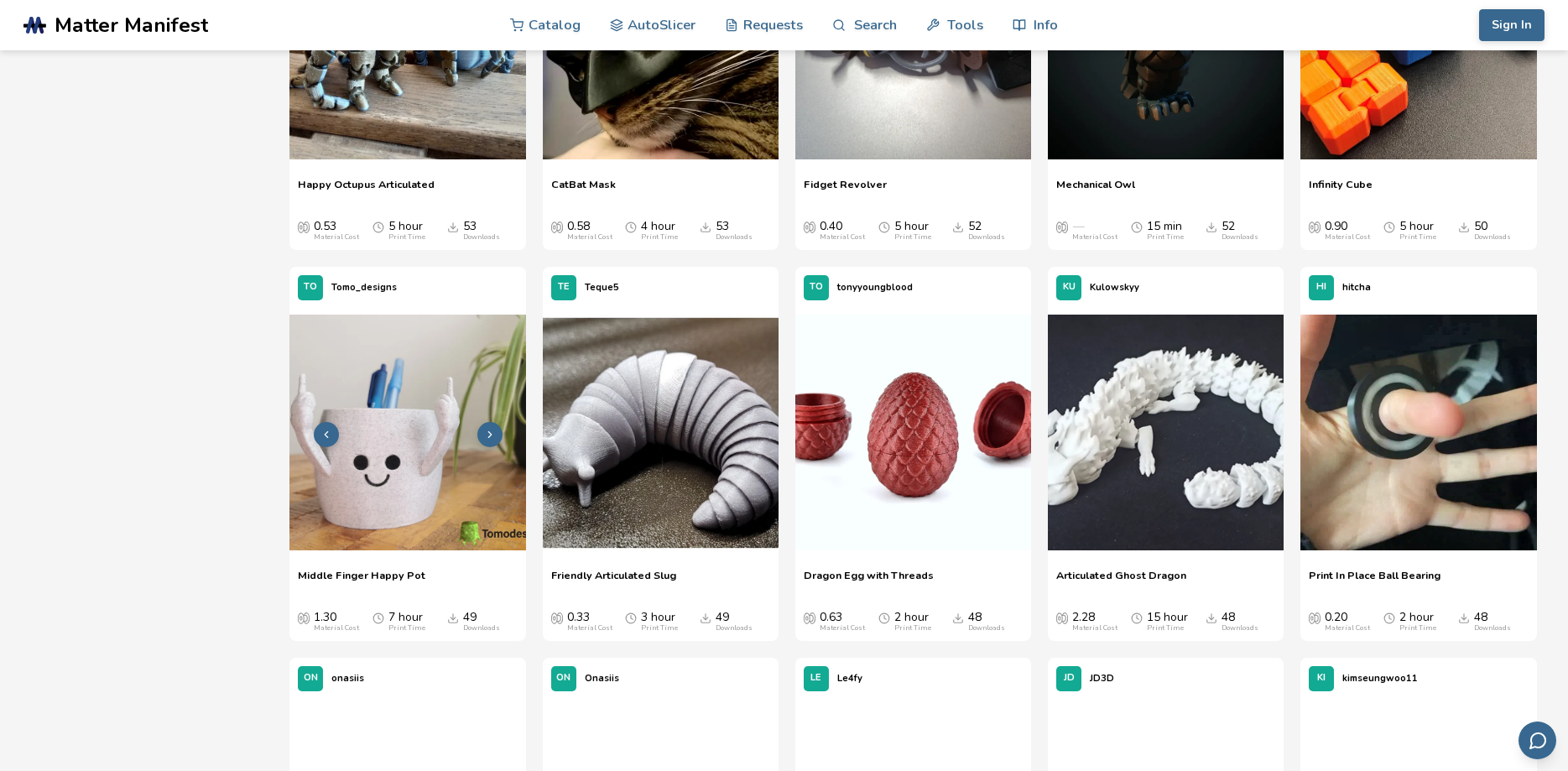
click at [378, 430] on img at bounding box center [407, 432] width 236 height 236
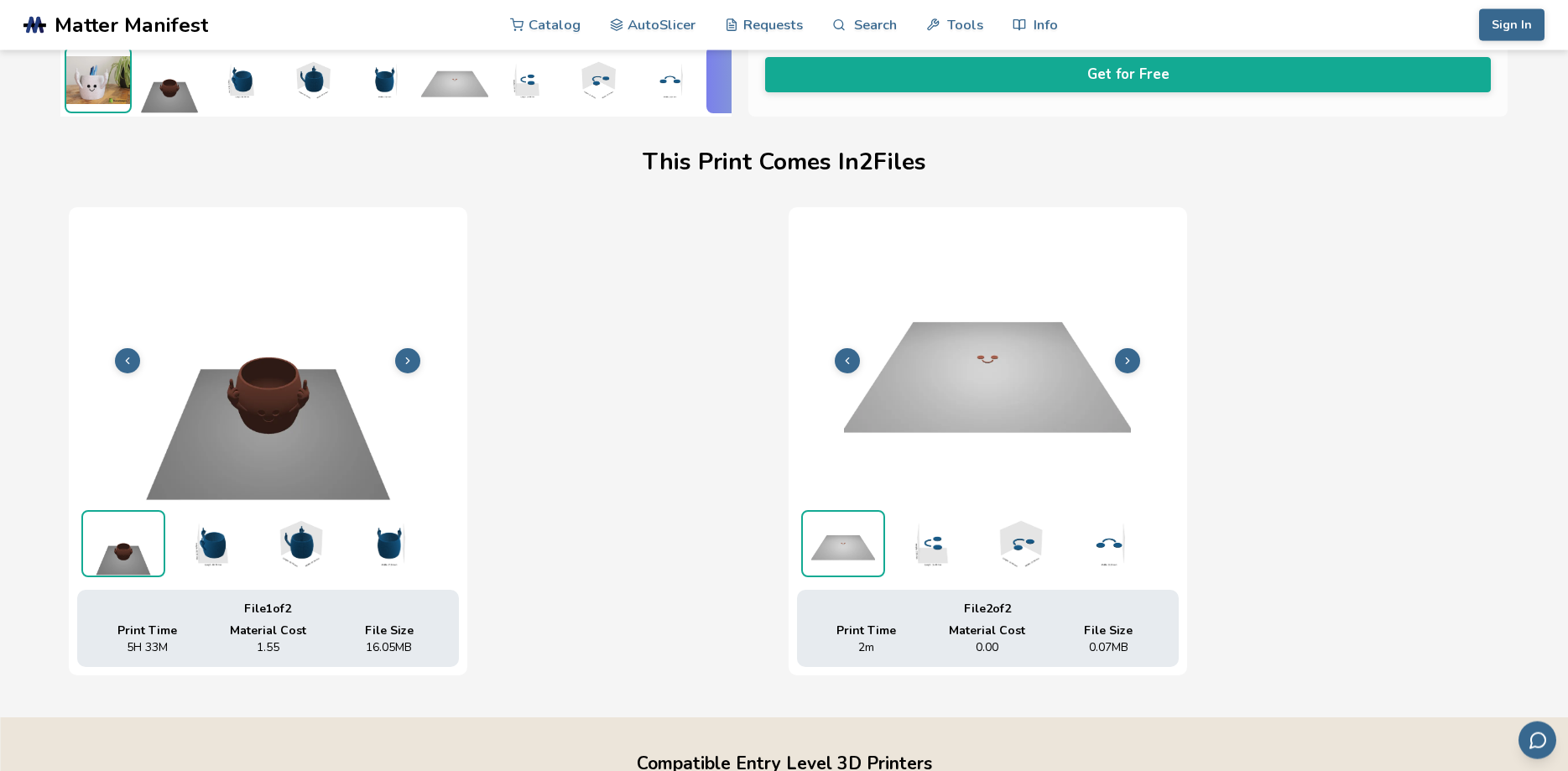
scroll to position [474, 0]
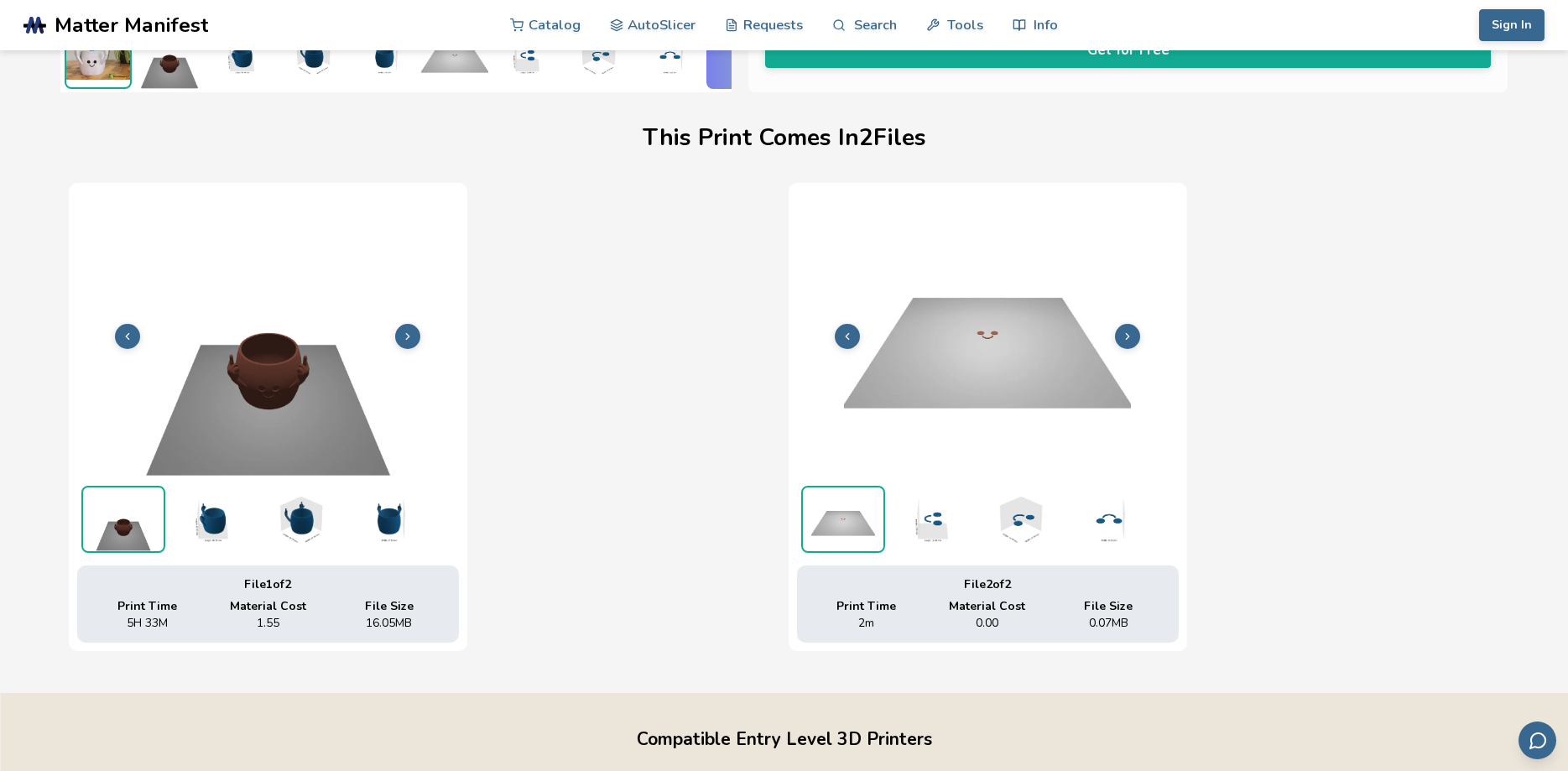
click at [407, 340] on icon at bounding box center [408, 336] width 12 height 12
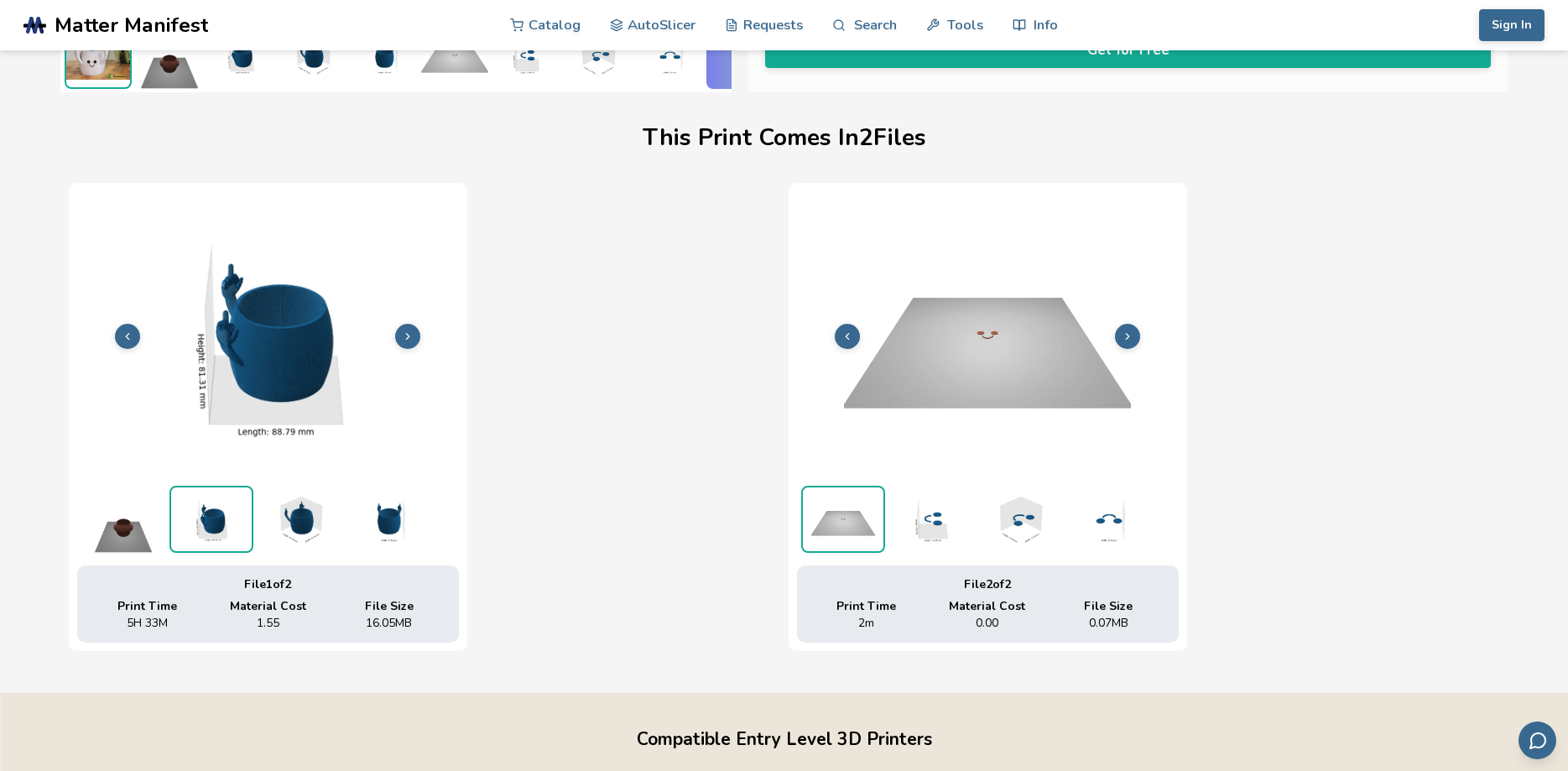
click at [407, 340] on icon at bounding box center [408, 336] width 12 height 12
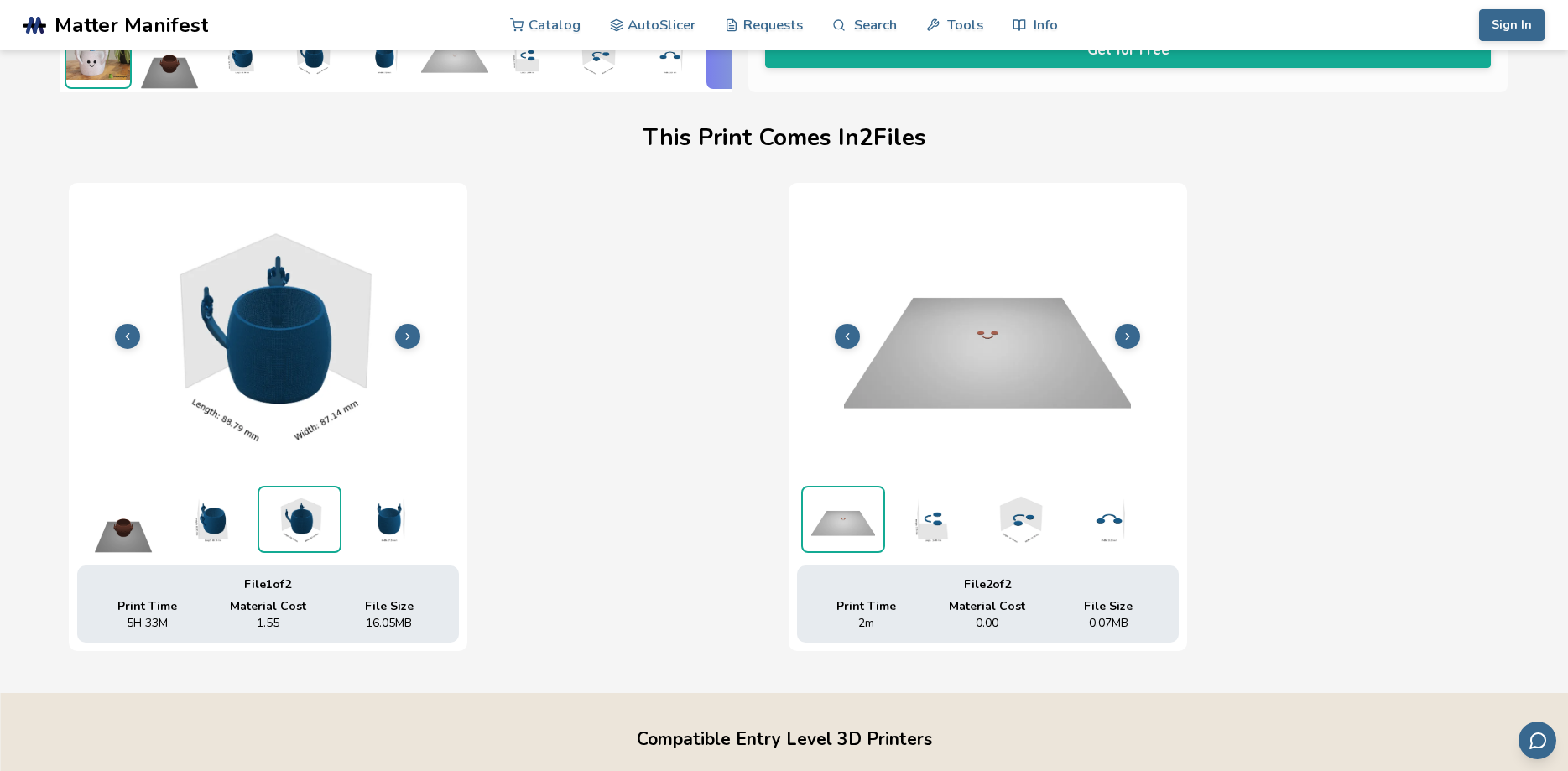
click at [407, 340] on icon at bounding box center [408, 336] width 12 height 12
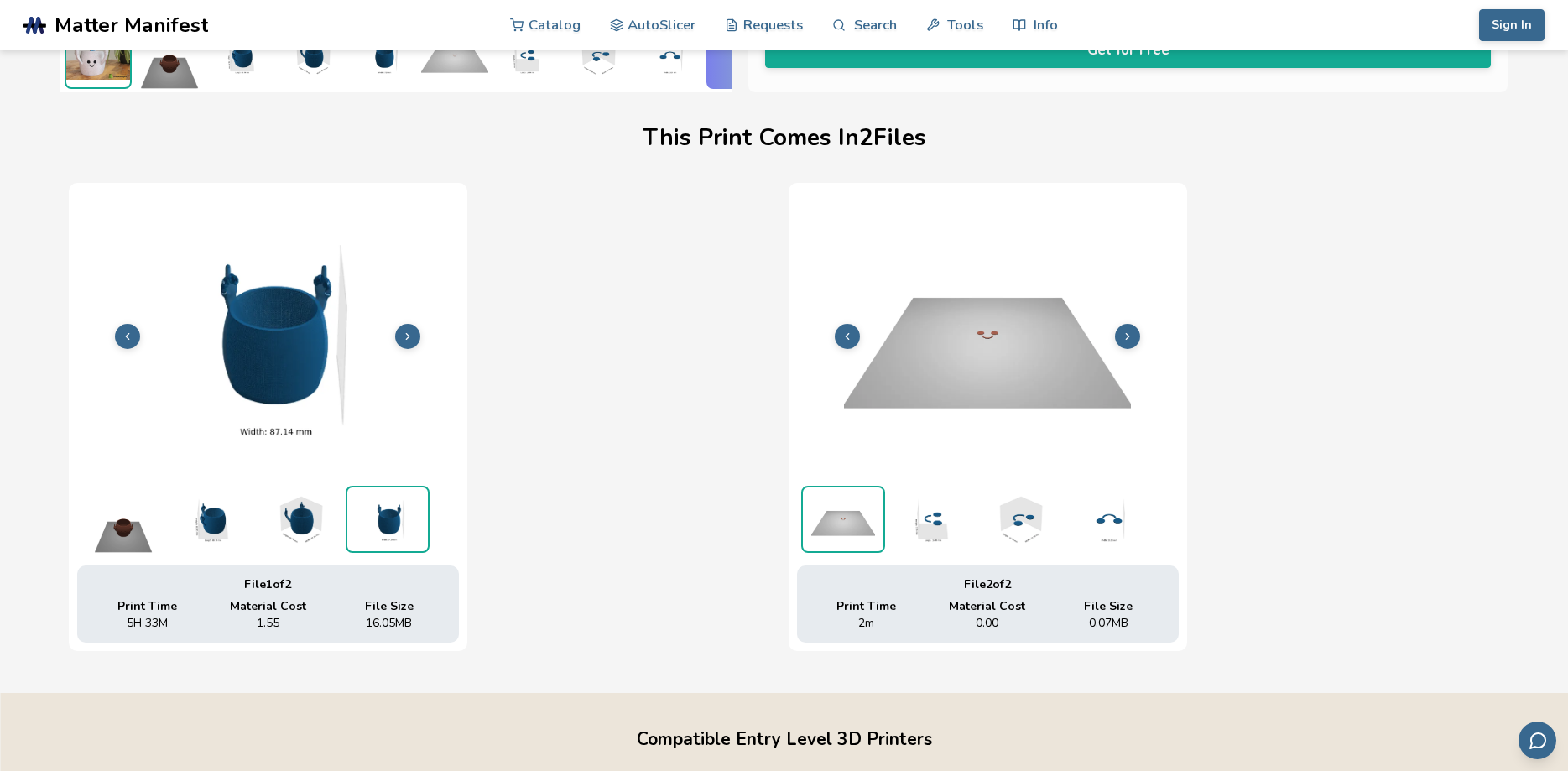
click at [407, 340] on icon at bounding box center [408, 336] width 12 height 12
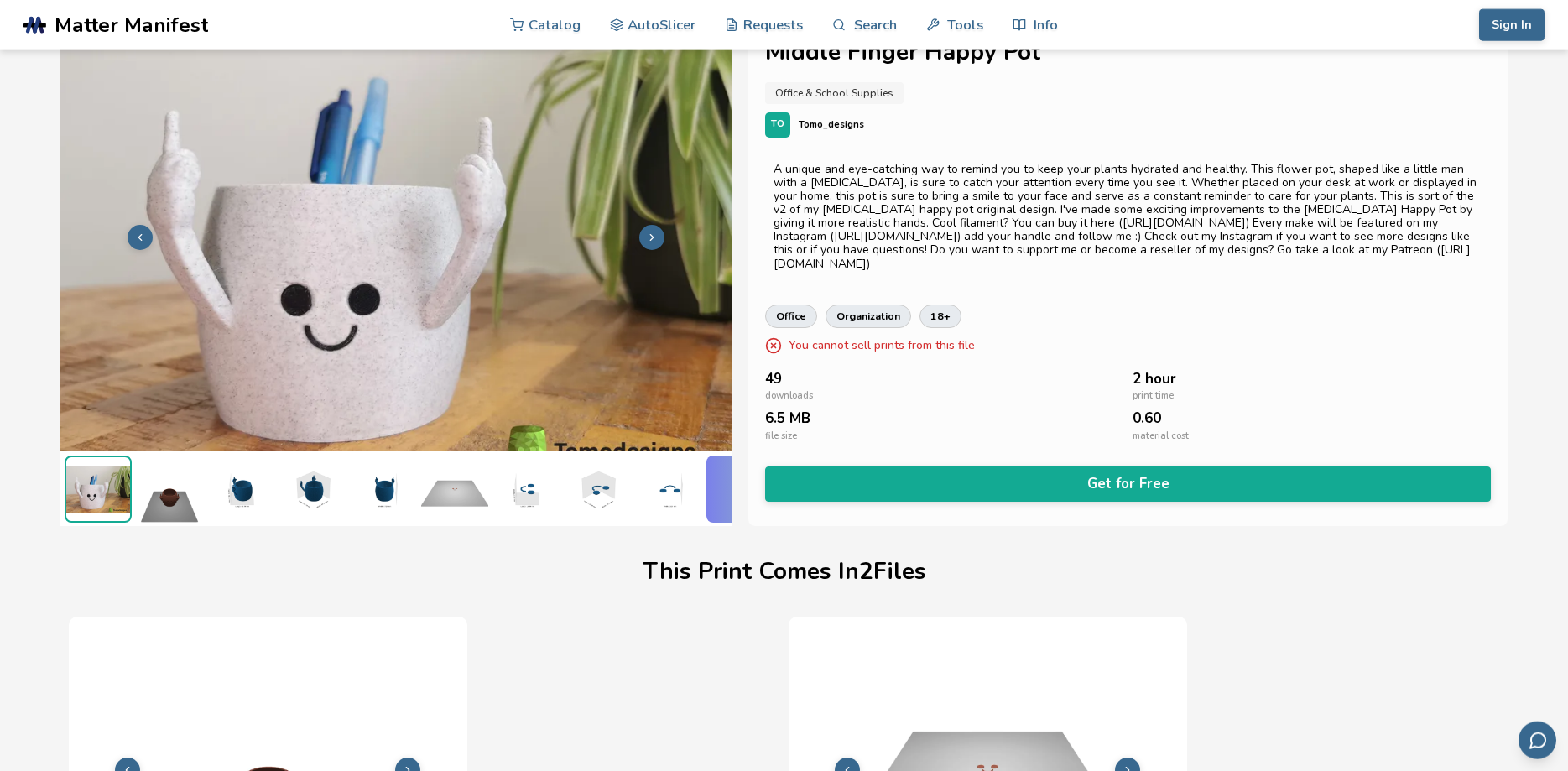
scroll to position [0, 0]
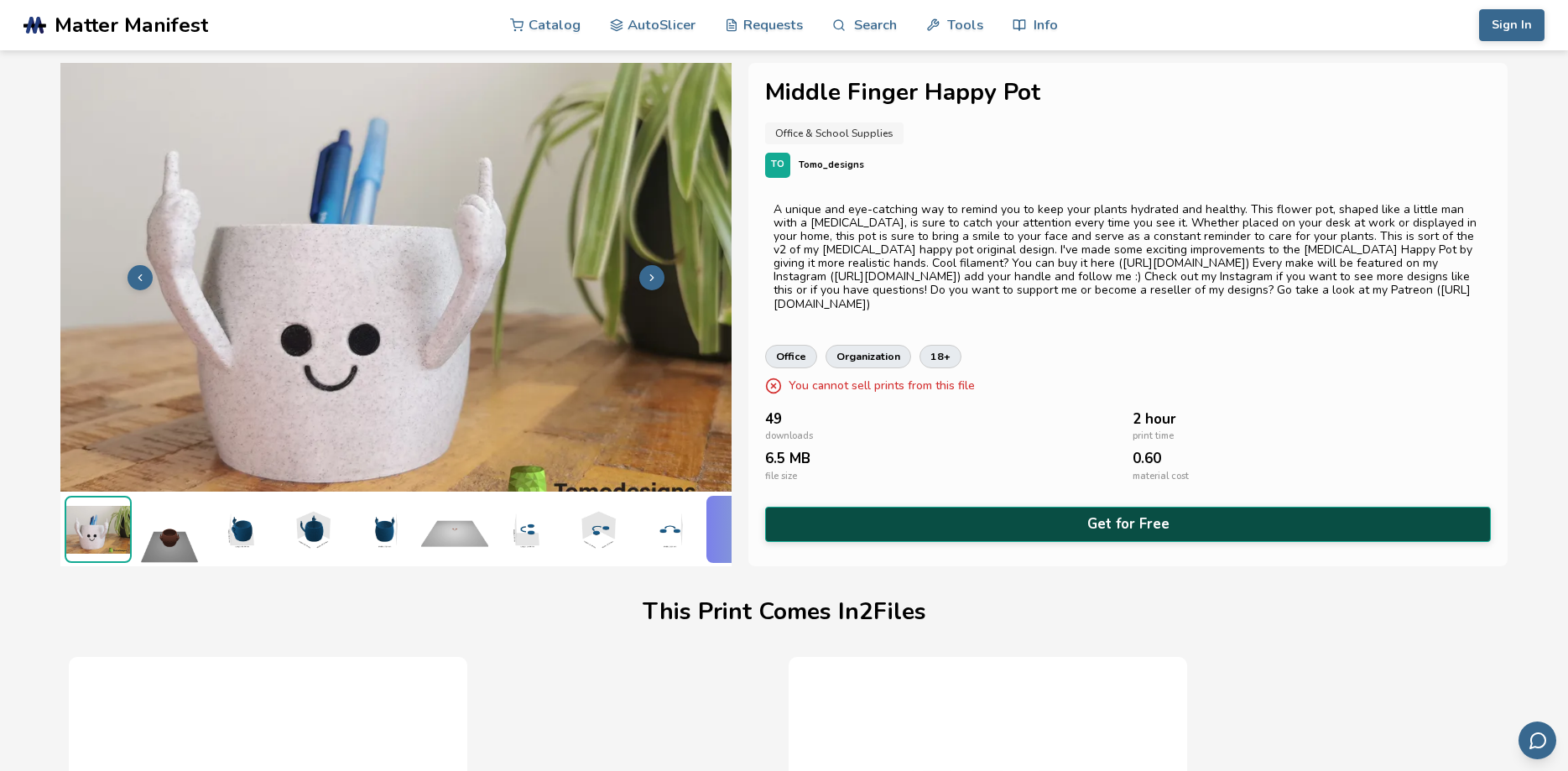
click at [1125, 520] on button "Get for Free" at bounding box center [1128, 524] width 726 height 35
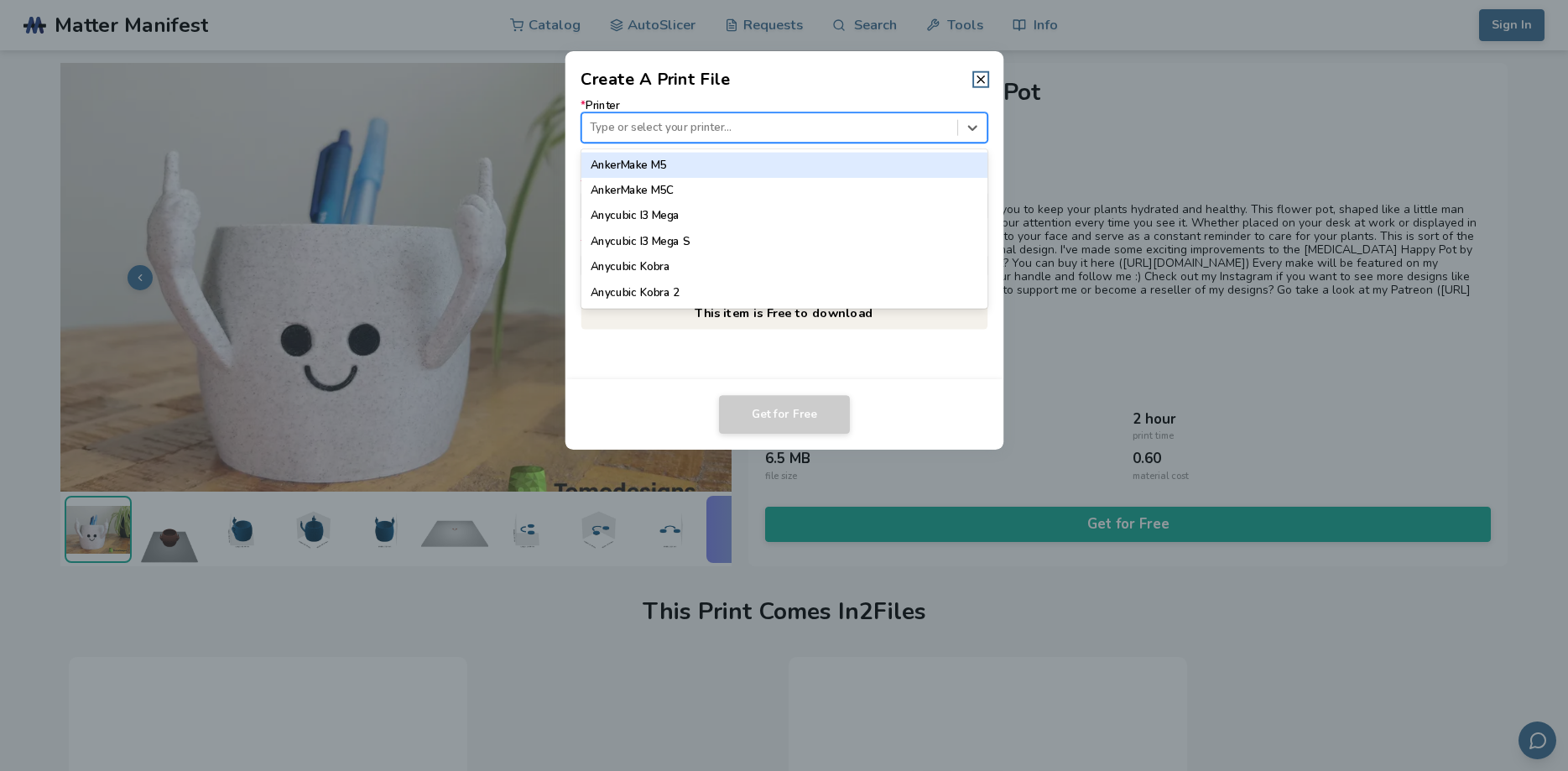
click at [654, 134] on div at bounding box center [768, 128] width 359 height 16
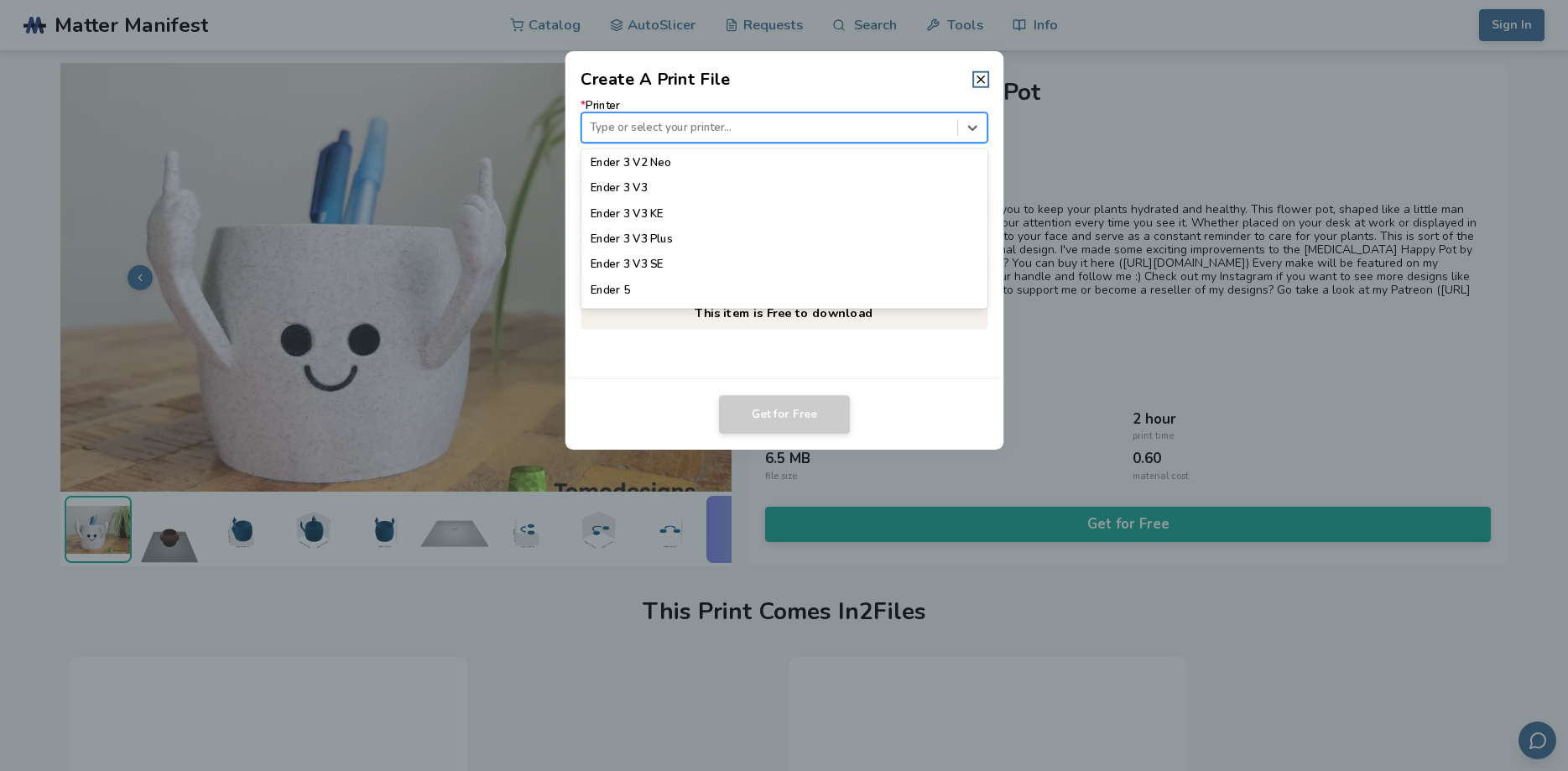
scroll to position [1217, 0]
click at [656, 238] on div "Ender 3 V3 SE" at bounding box center [784, 236] width 407 height 25
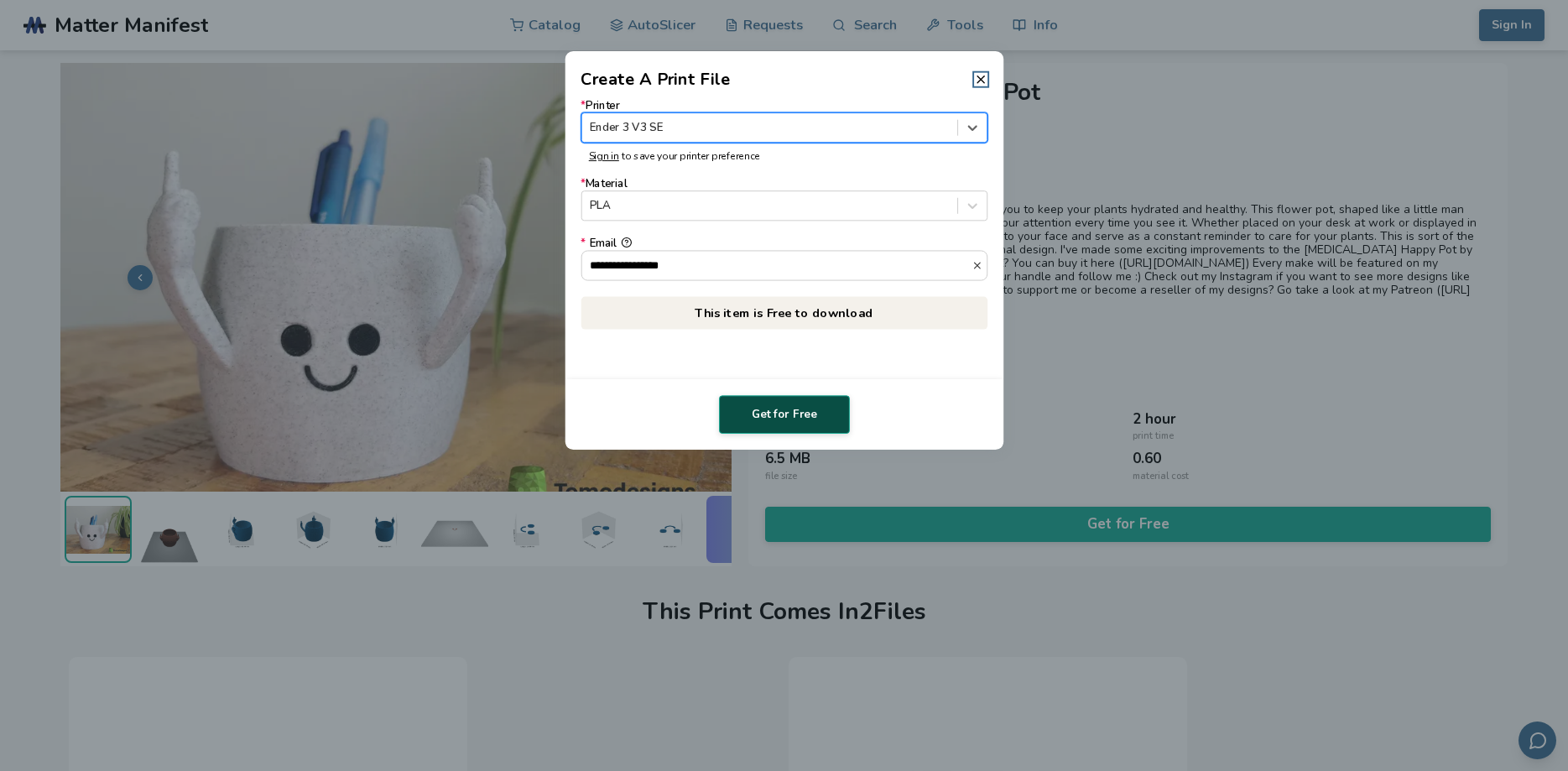
click at [782, 415] on button "Get for Free" at bounding box center [784, 414] width 131 height 39
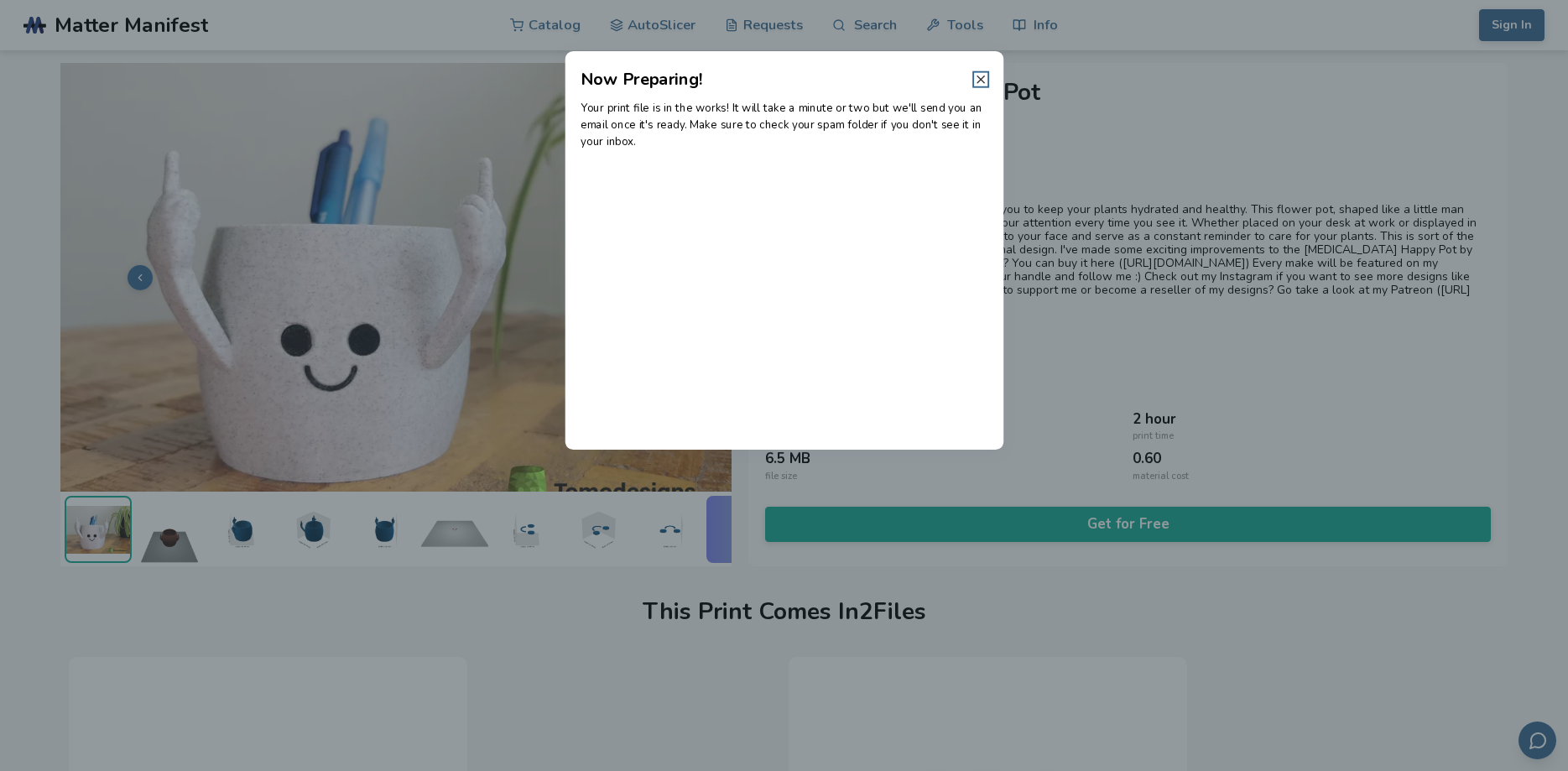
click at [985, 81] on icon at bounding box center [981, 80] width 14 height 14
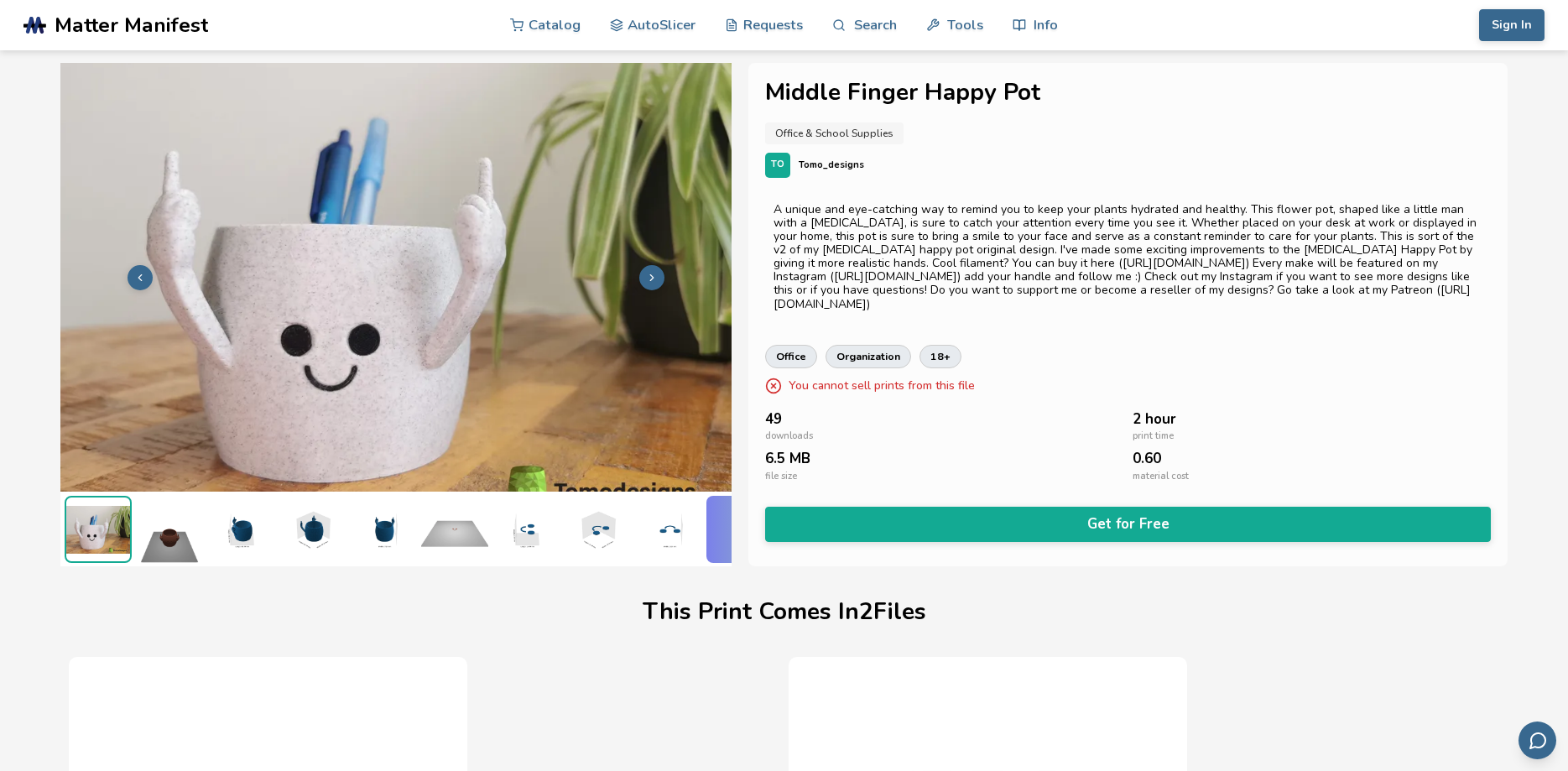
click at [930, 282] on div "A unique and eye-catching way to remind you to keep your plants hydrated and he…" at bounding box center [1128, 257] width 709 height 108
click at [313, 530] on img at bounding box center [312, 530] width 67 height 67
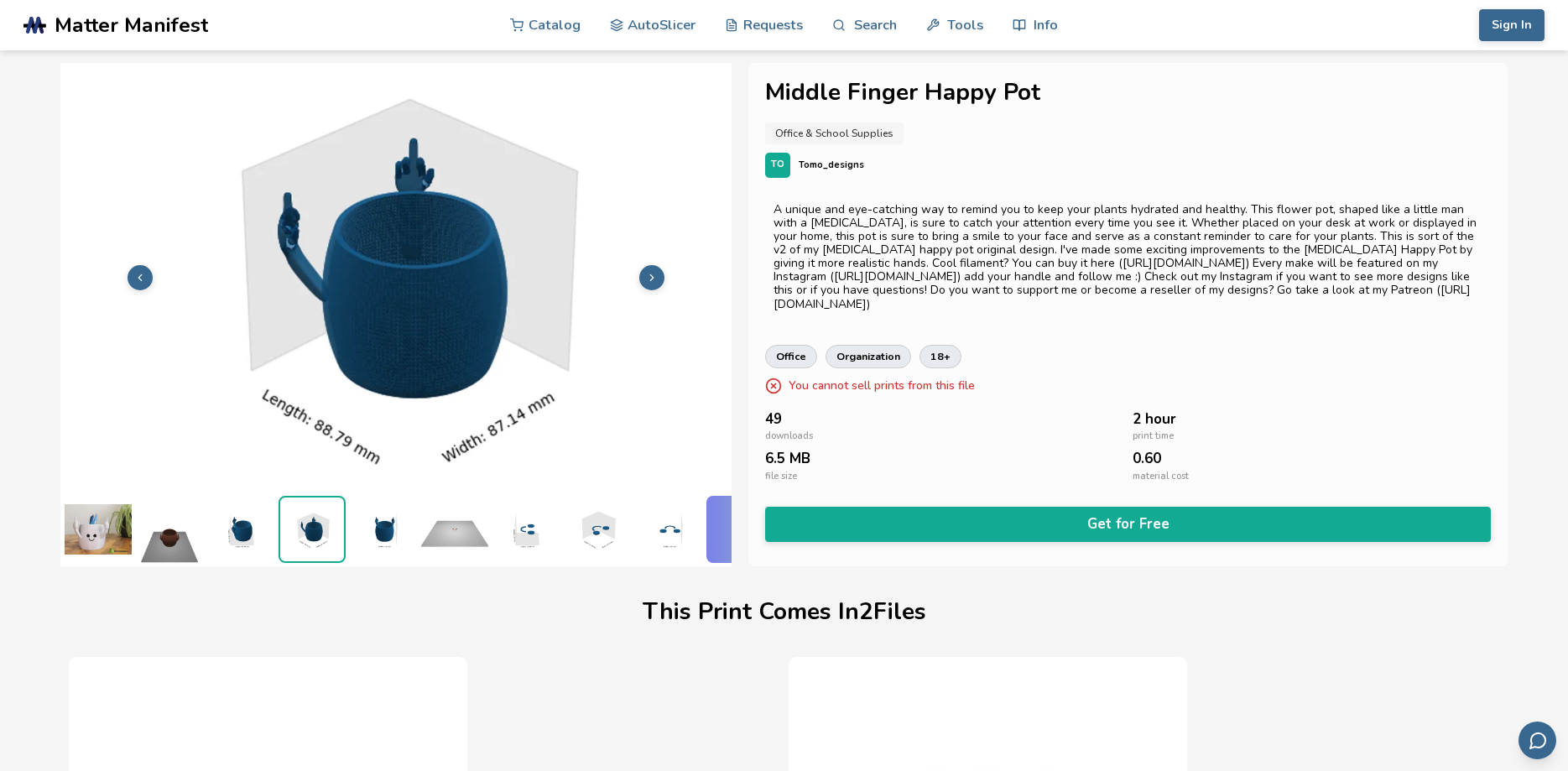
click at [386, 529] on img at bounding box center [384, 530] width 67 height 67
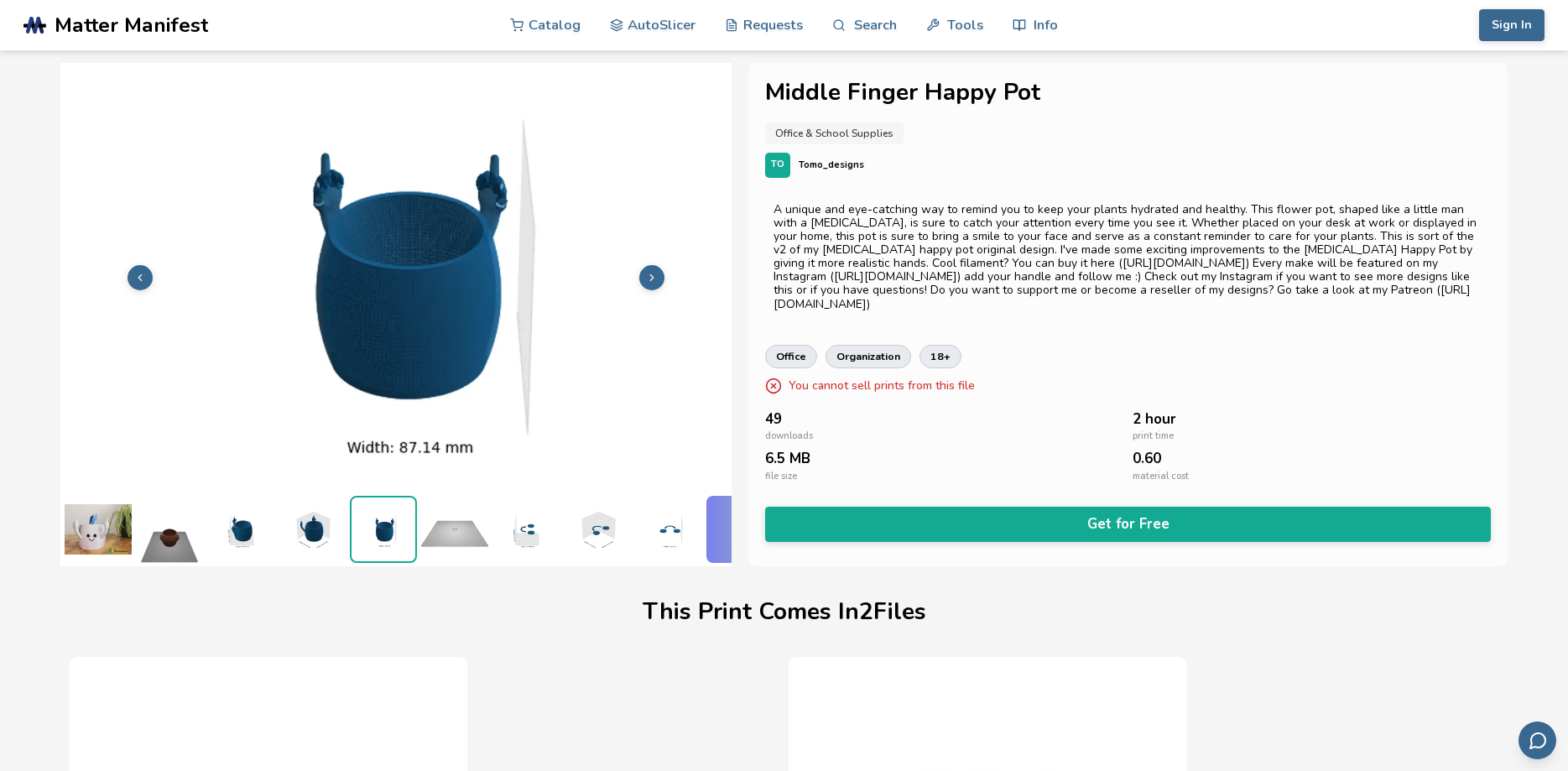
drag, startPoint x: 465, startPoint y: 540, endPoint x: 486, endPoint y: 540, distance: 21.0
click at [466, 540] on img at bounding box center [455, 530] width 67 height 67
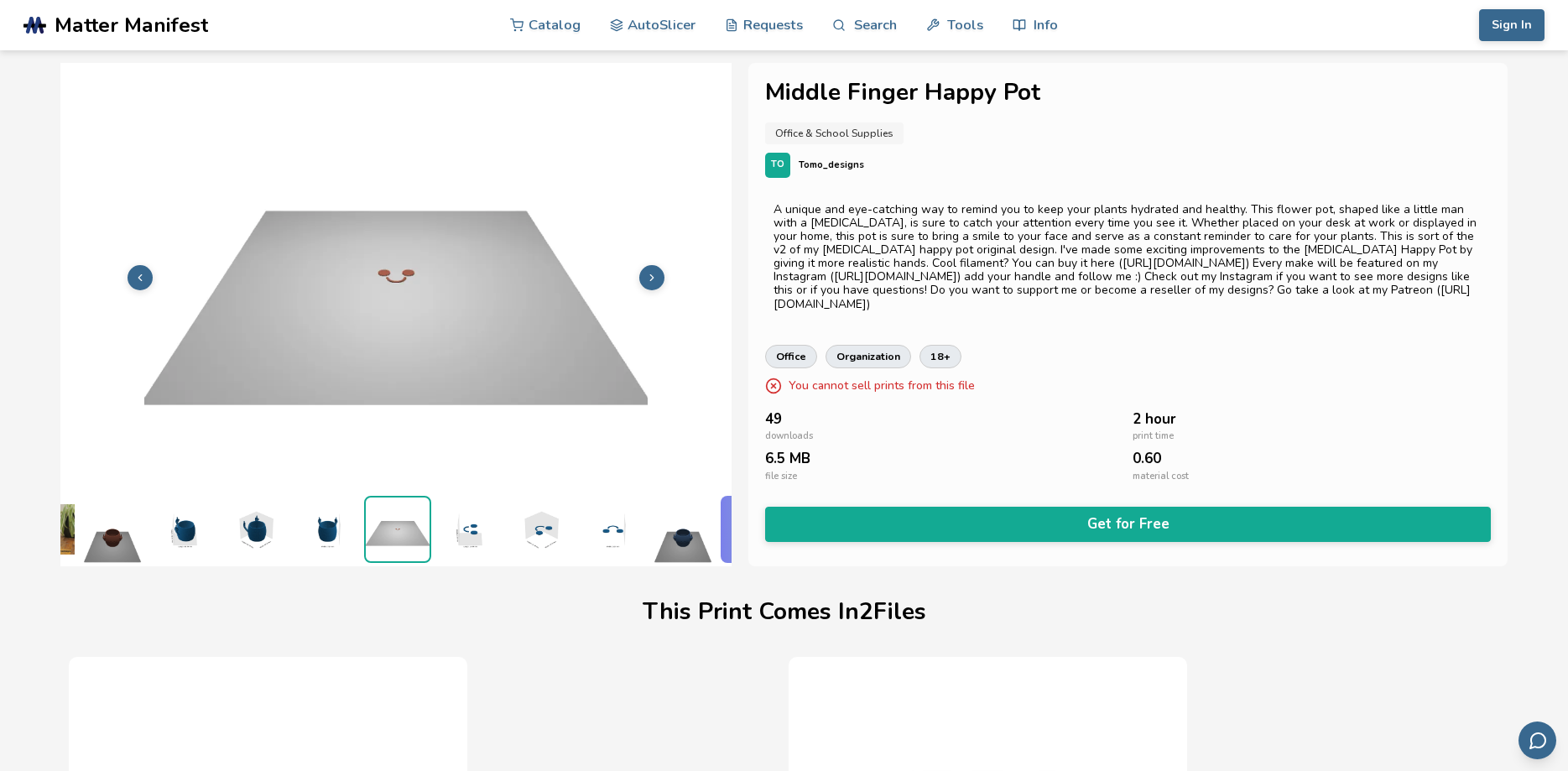
scroll to position [0, 59]
click at [605, 538] on img at bounding box center [610, 530] width 67 height 67
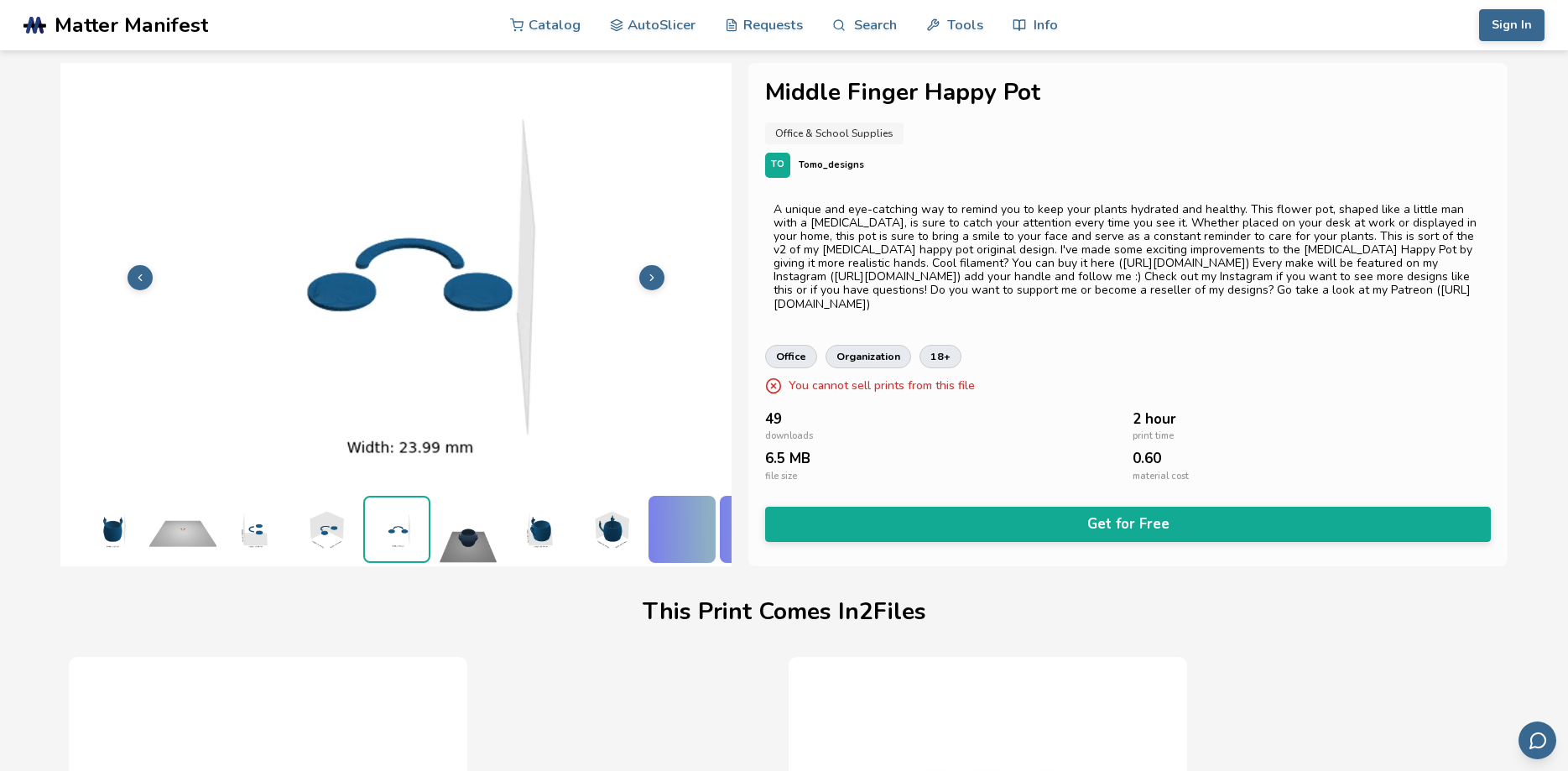
click at [655, 538] on img at bounding box center [682, 530] width 67 height 67
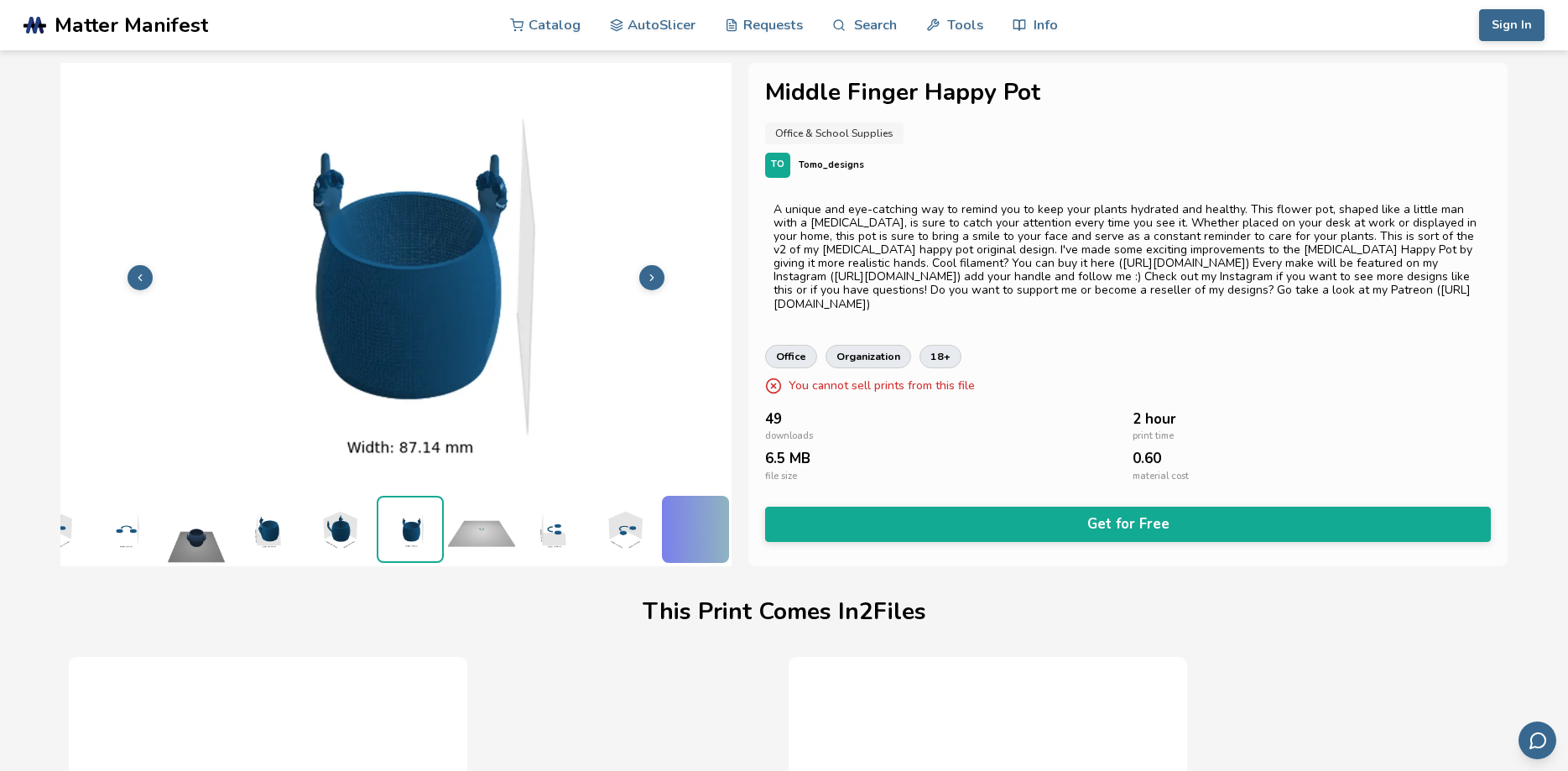
scroll to position [0, 545]
click at [491, 531] on img at bounding box center [480, 530] width 67 height 67
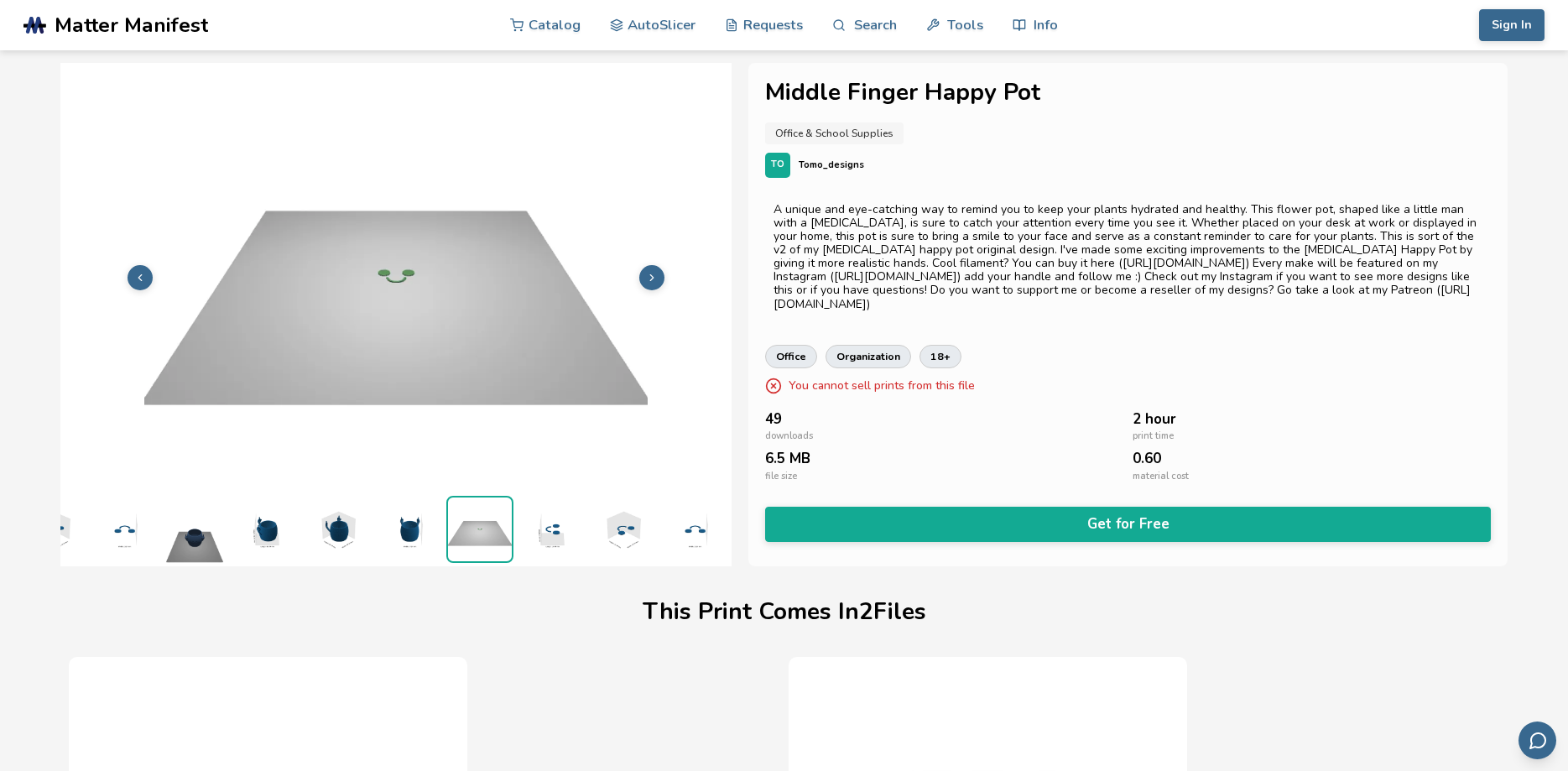
click at [534, 533] on img at bounding box center [551, 530] width 67 height 67
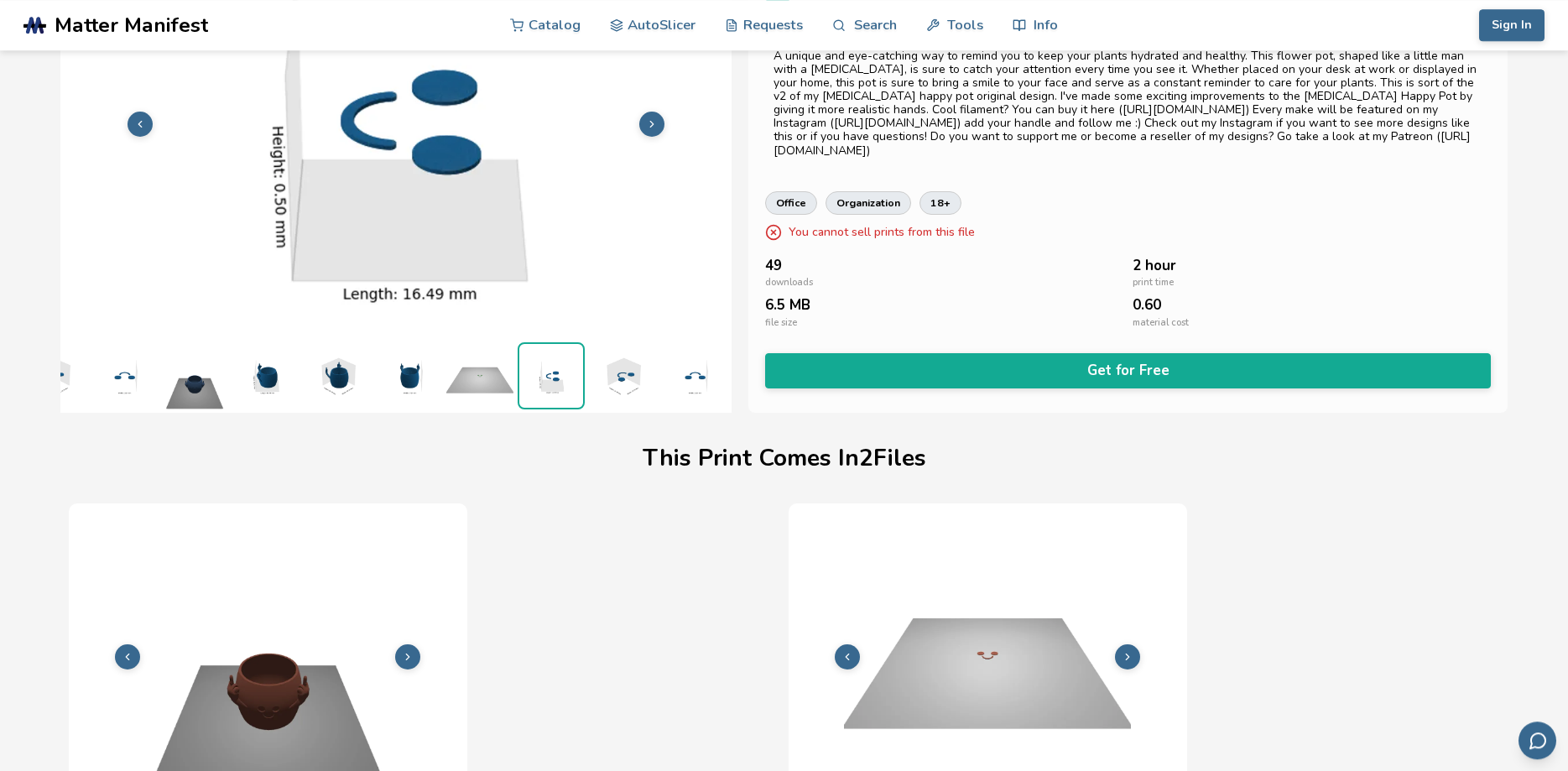
scroll to position [257, 0]
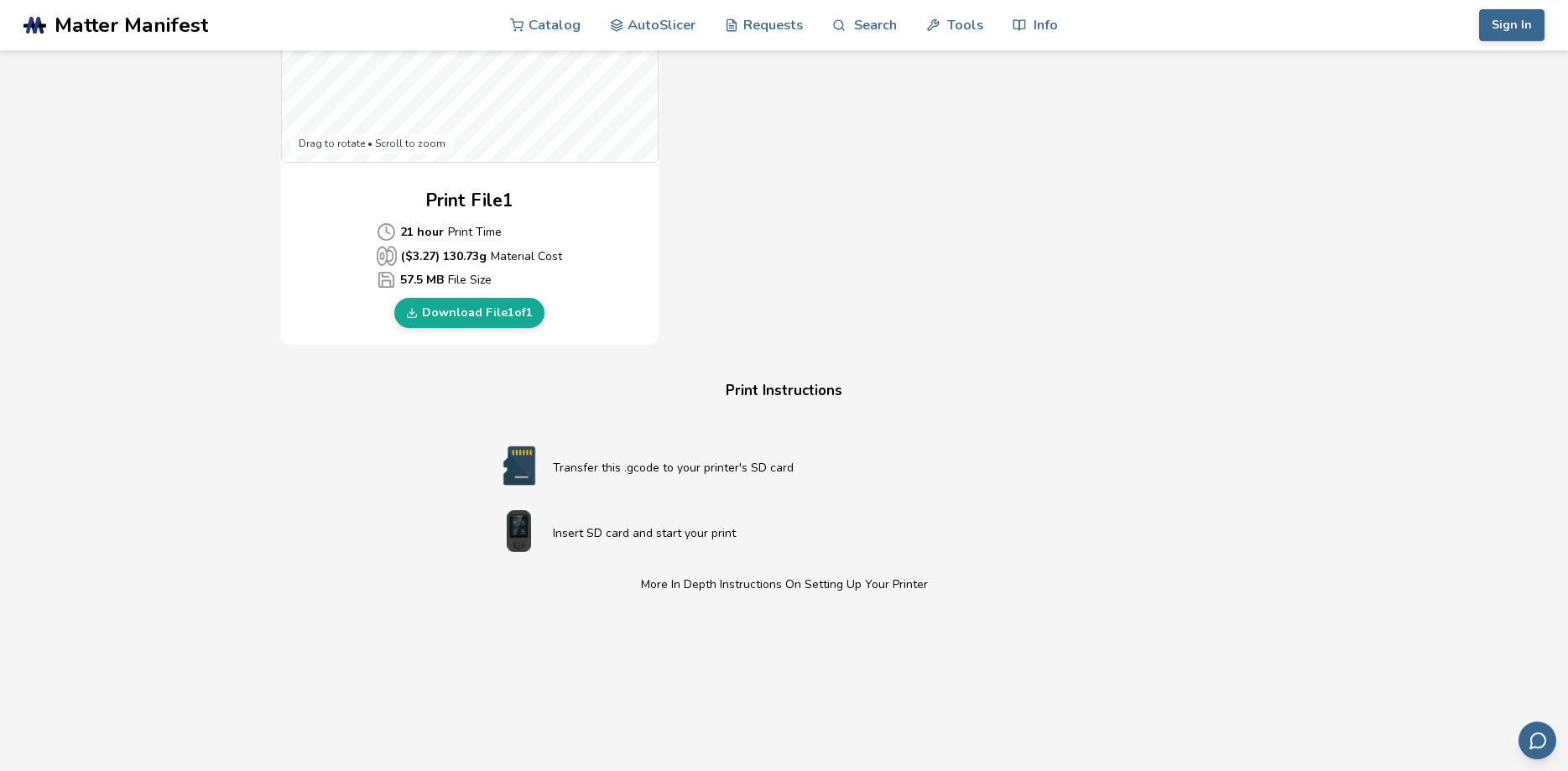
scroll to position [685, 0]
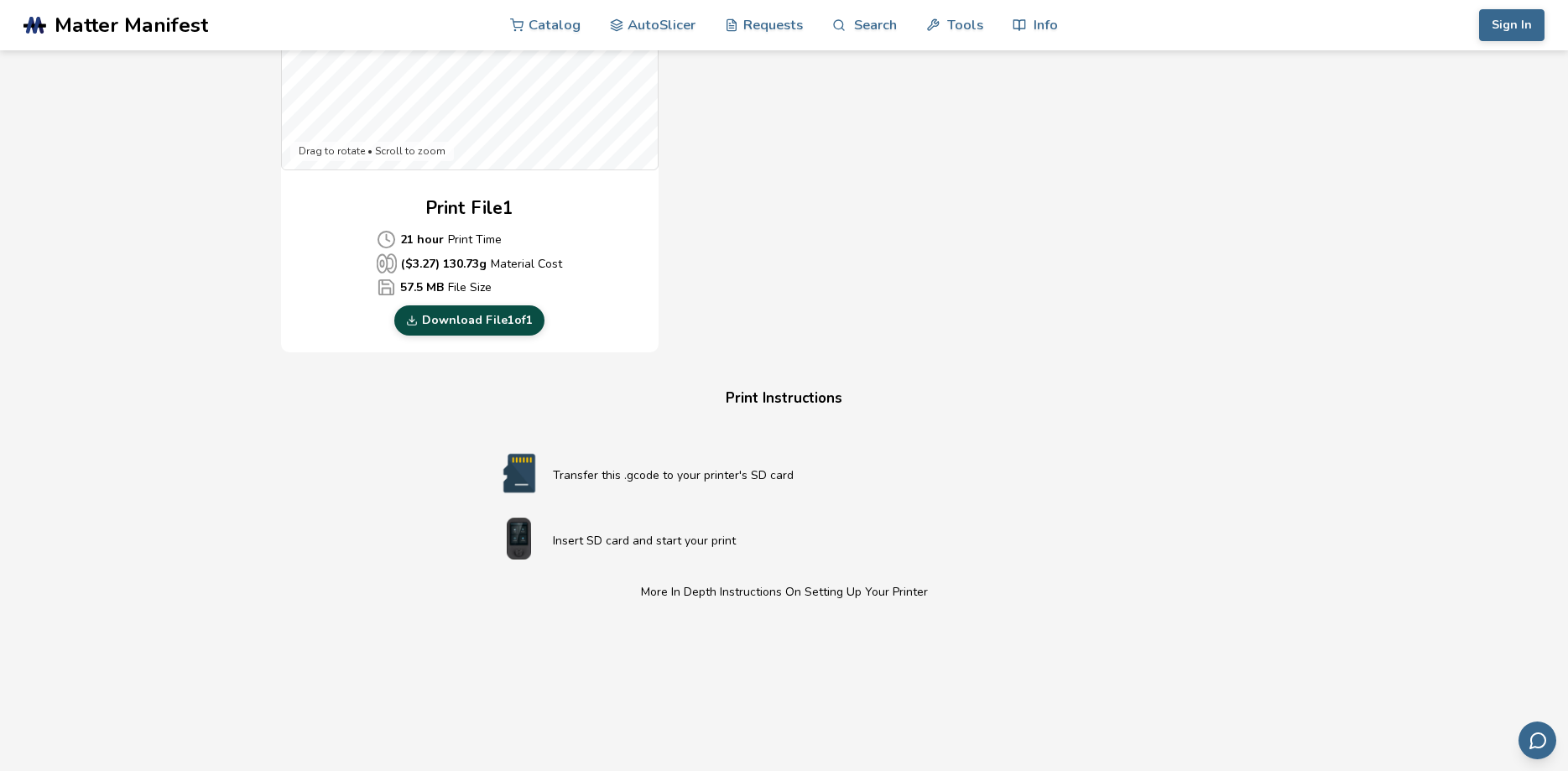
click at [463, 319] on link "Download File 1 of 1" at bounding box center [469, 320] width 150 height 30
click at [169, 303] on div "Download Your Print File Fillenium Malcon fillenium malcon Created By: aaskedal…" at bounding box center [783, 190] width 1505 height 1590
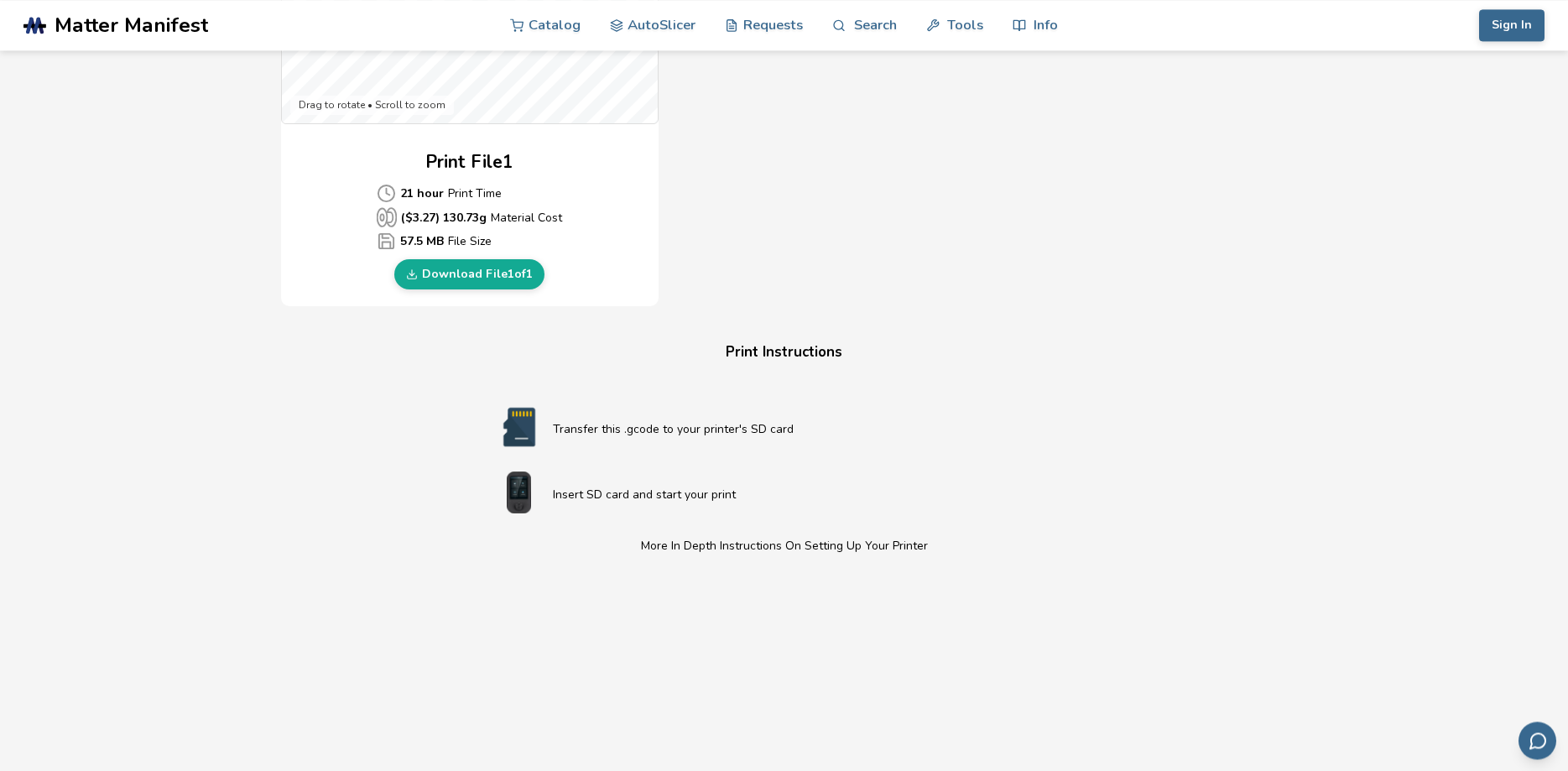
scroll to position [1027, 0]
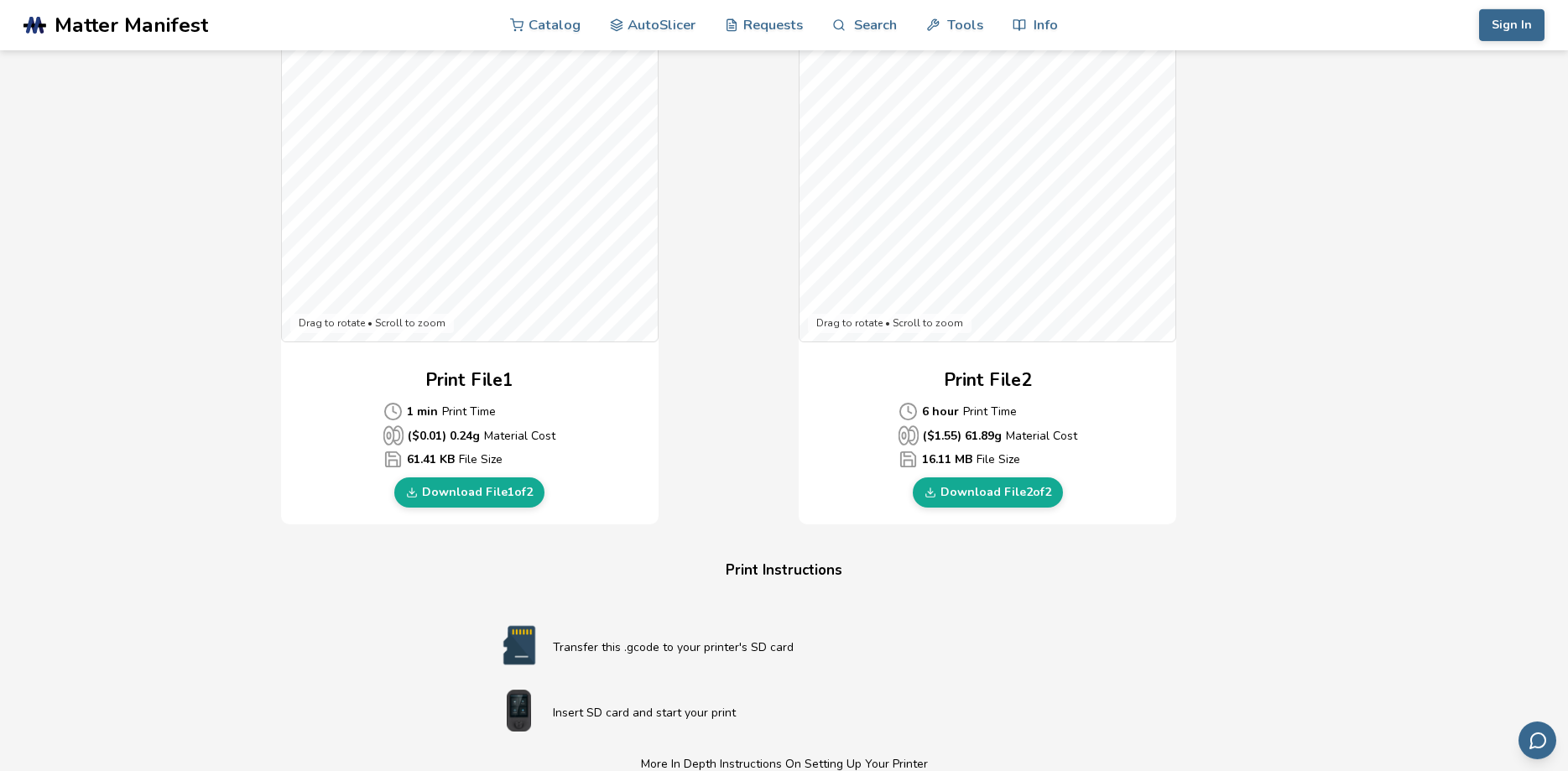
scroll to position [513, 0]
click at [472, 491] on link "Download File 1 of 2" at bounding box center [469, 491] width 150 height 30
click at [994, 490] on link "Download File 2 of 2" at bounding box center [988, 491] width 150 height 30
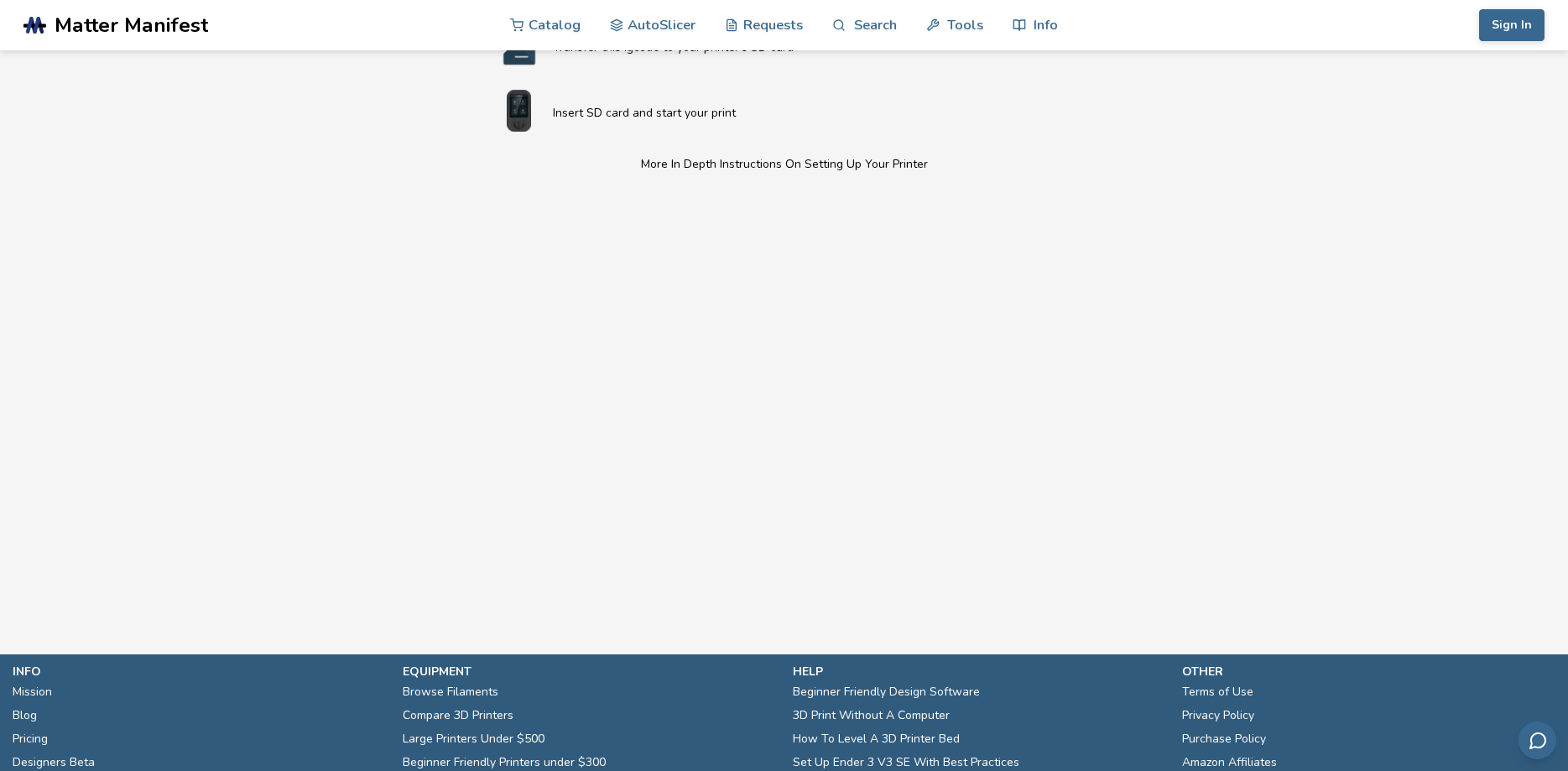
scroll to position [1088, 0]
